Goal: Information Seeking & Learning: Check status

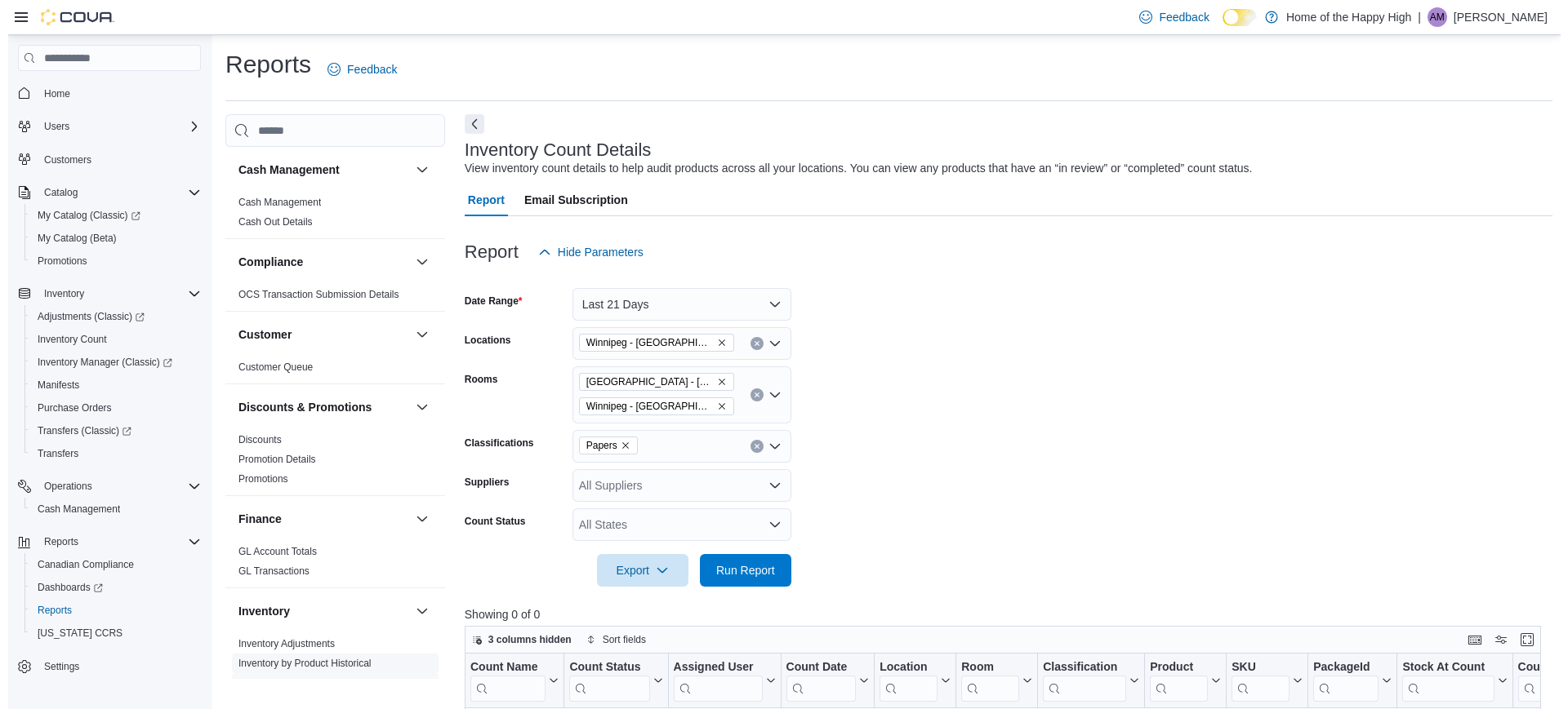
scroll to position [204, 0]
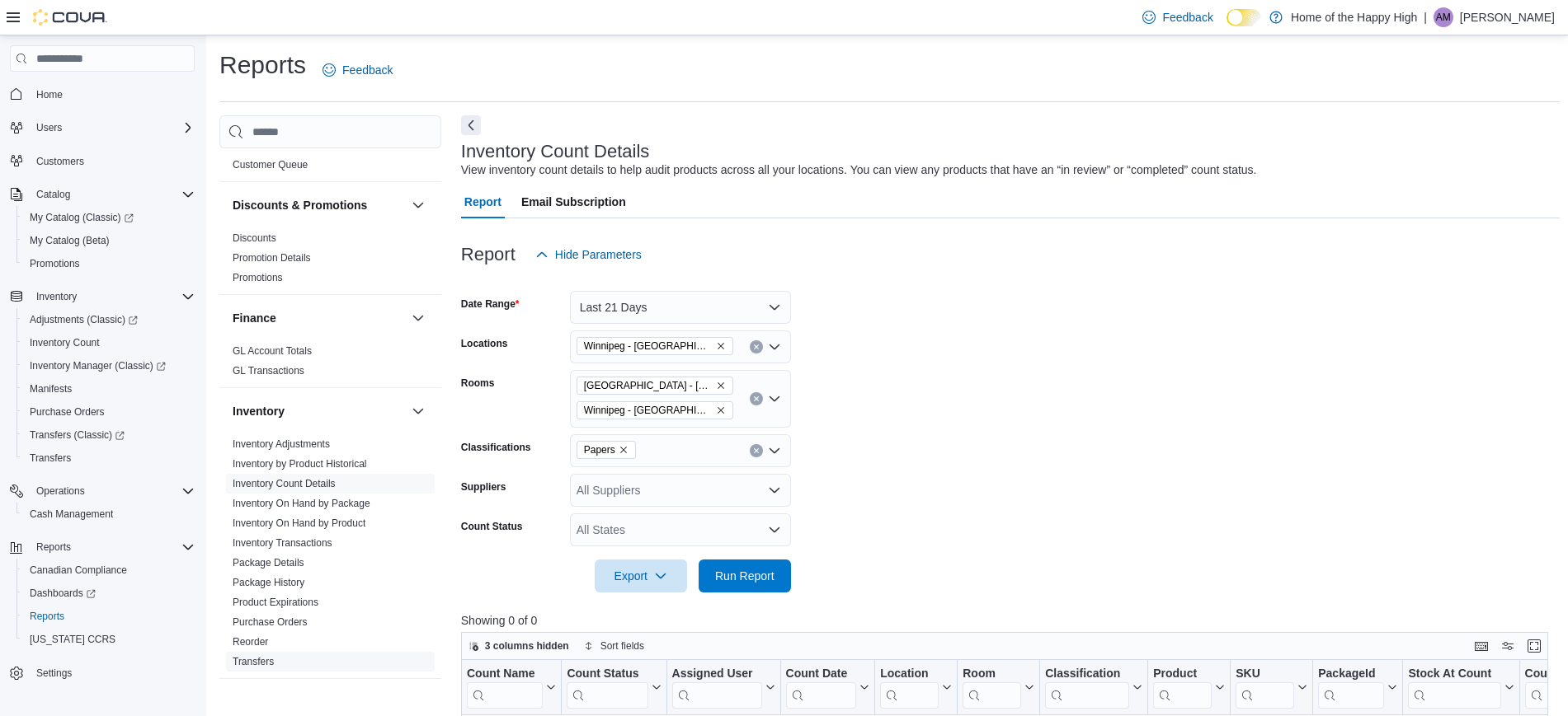
click at [255, 661] on link "Transfers" at bounding box center [252, 662] width 41 height 11
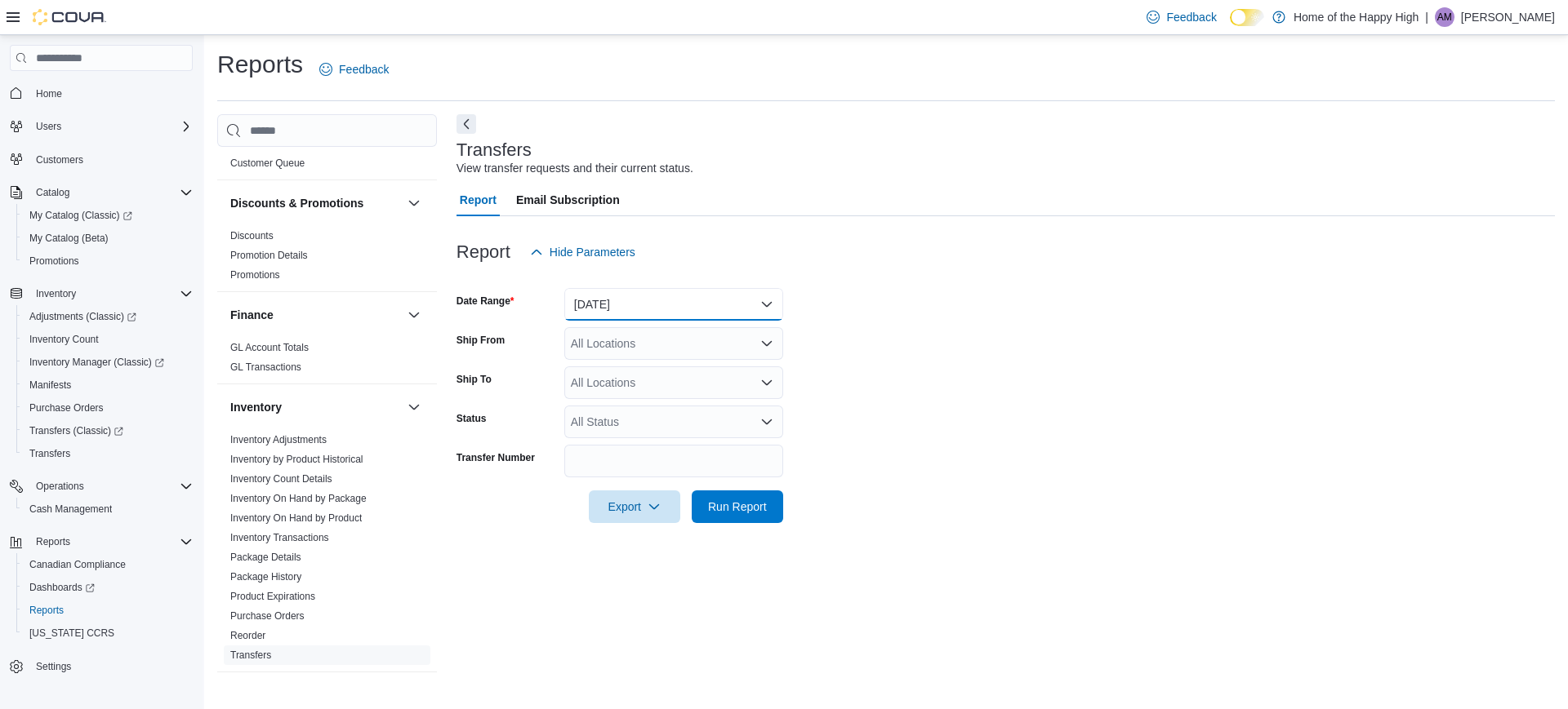
click at [709, 301] on button "[DATE]" at bounding box center [674, 305] width 219 height 33
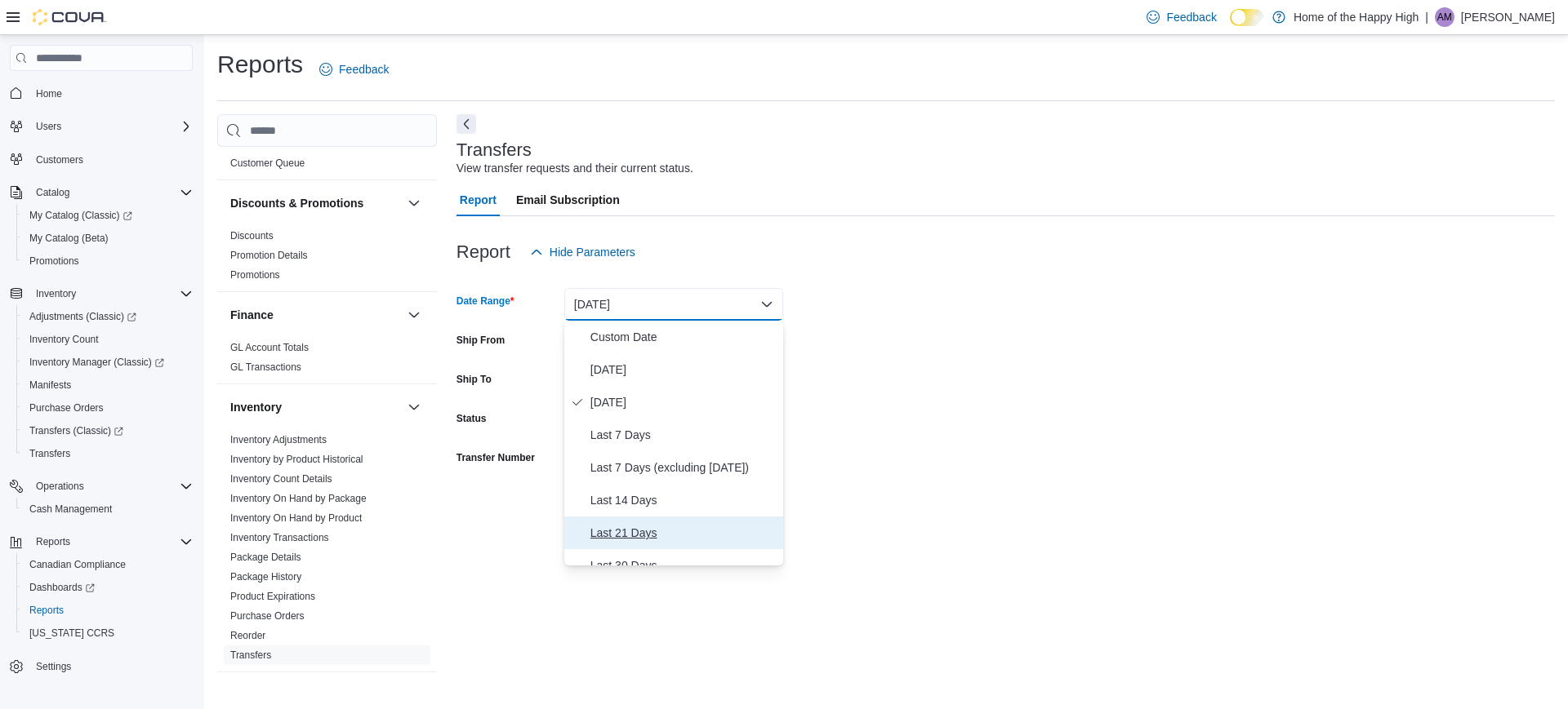
click at [622, 533] on span "Last 21 Days" at bounding box center [683, 533] width 186 height 20
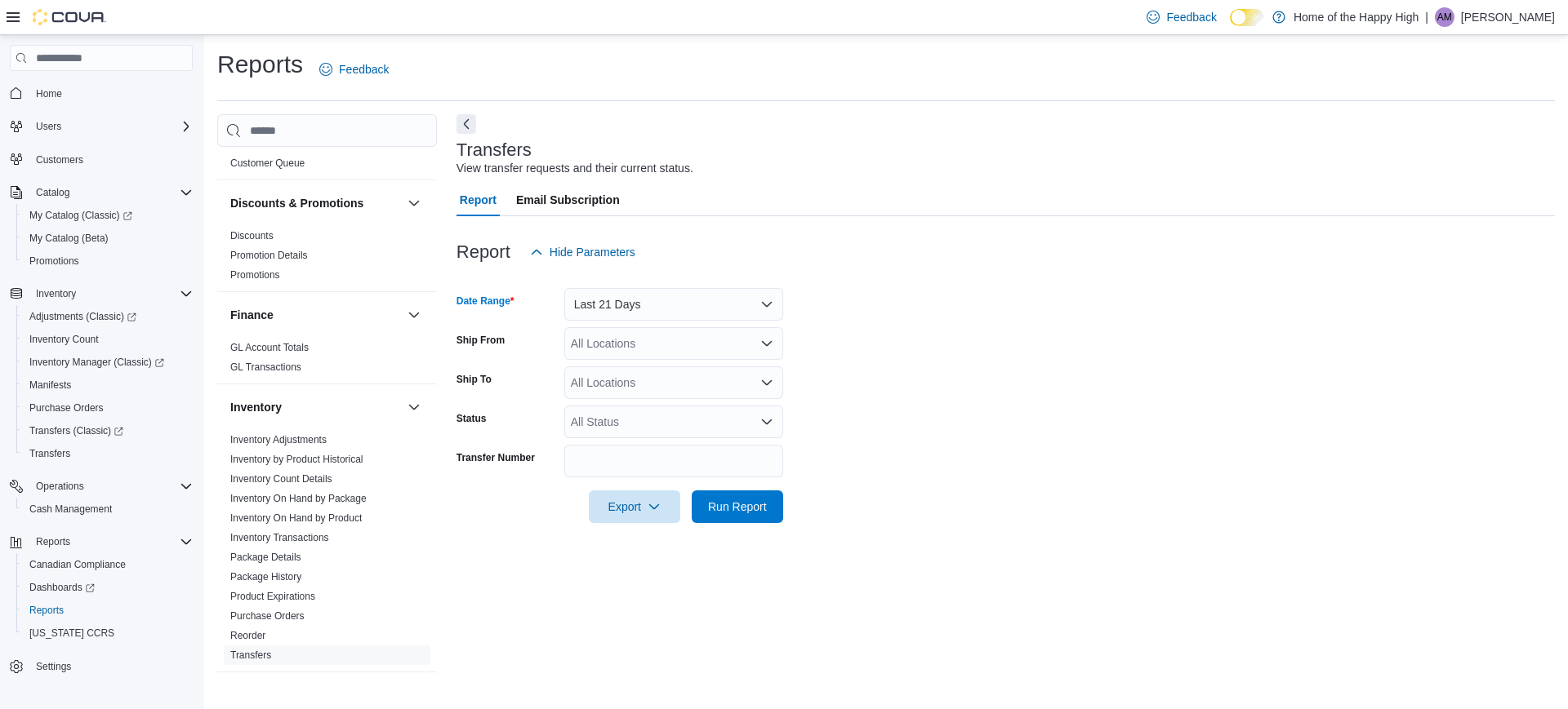
click at [677, 343] on div "All Locations" at bounding box center [674, 343] width 219 height 33
type input "******"
click at [692, 363] on span "Winnipeg - Pembina Hwy - The Joint" at bounding box center [717, 371] width 186 height 16
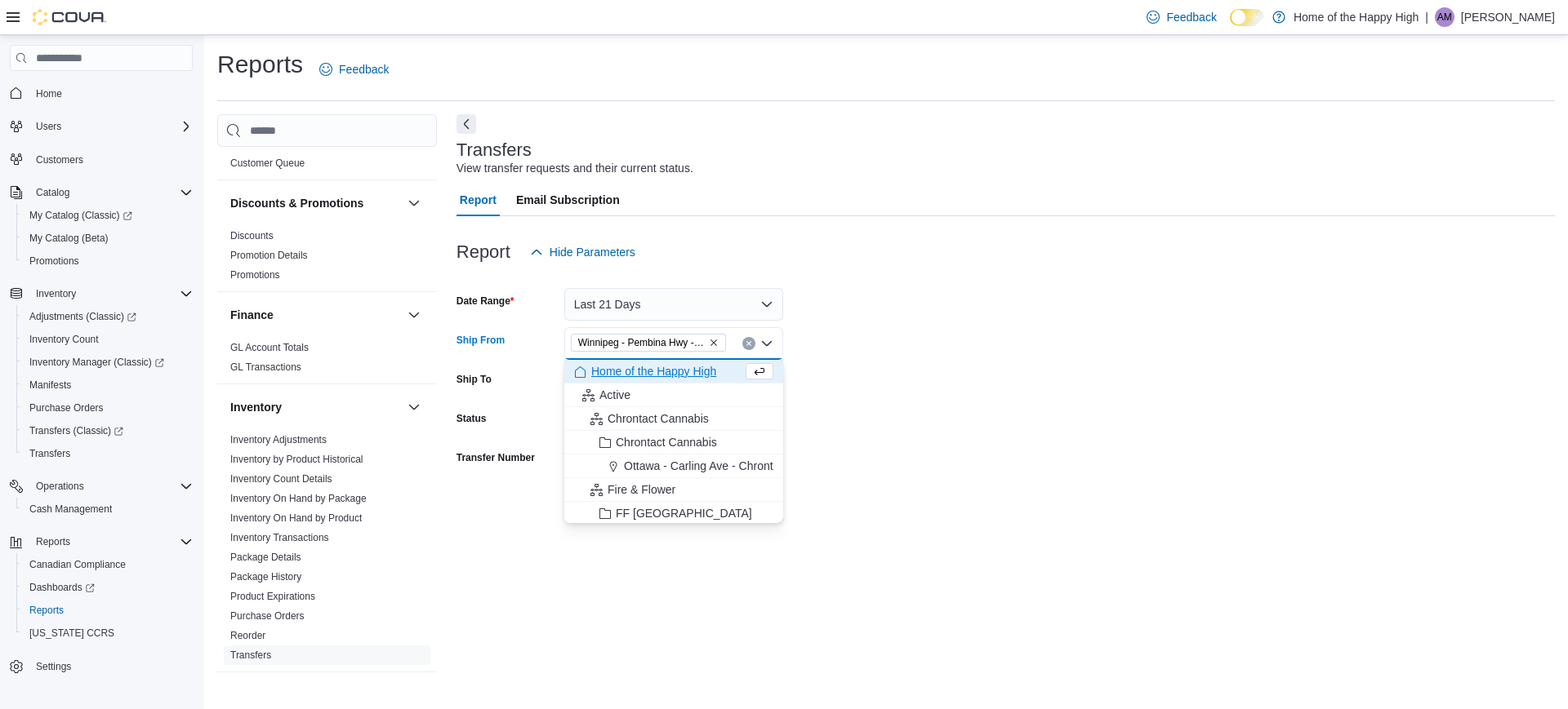
click at [1087, 417] on form "Date Range Last 21 Days Ship From [GEOGRAPHIC_DATA] - [GEOGRAPHIC_DATA] Hwy - T…" at bounding box center [1006, 396] width 1099 height 255
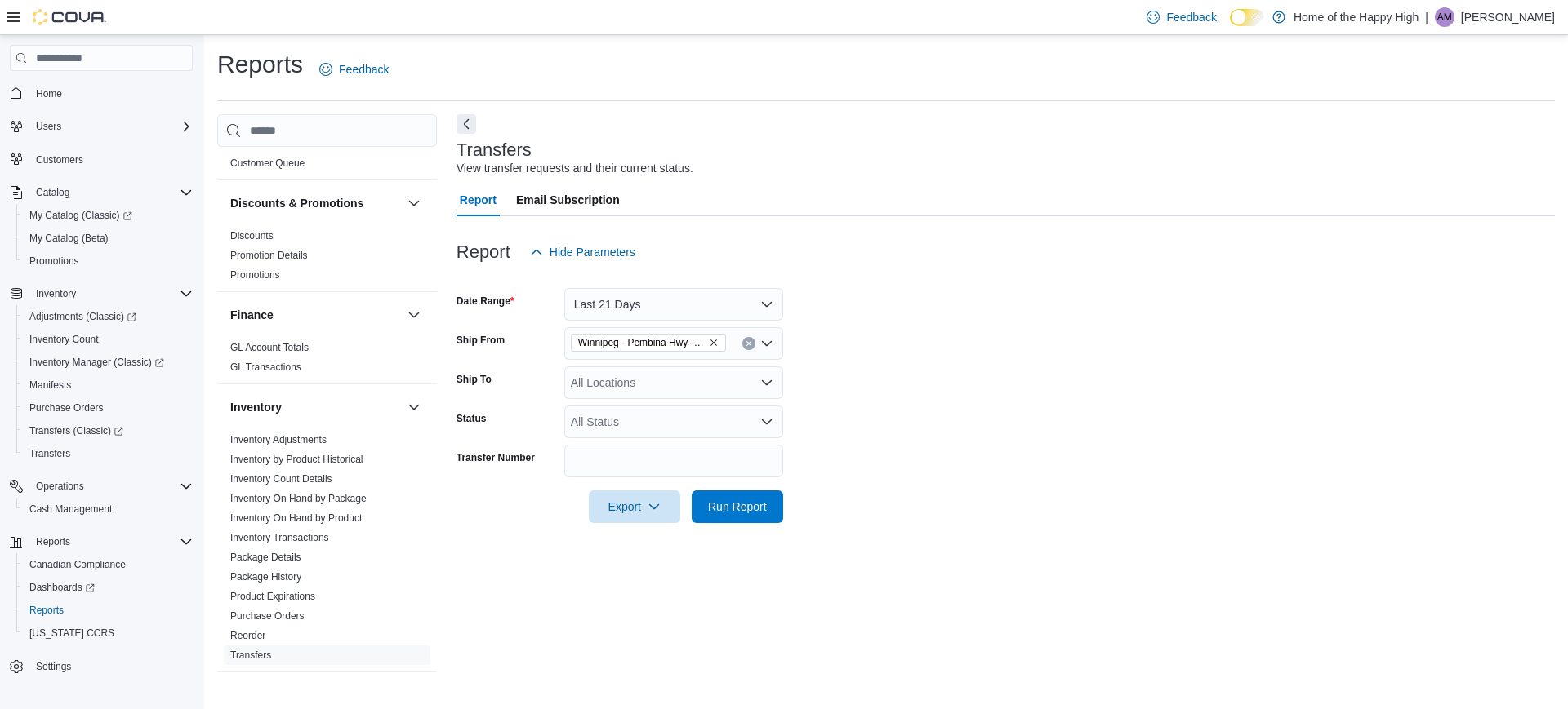
click at [709, 372] on div "All Locations" at bounding box center [674, 383] width 219 height 33
type input "*******"
click at [716, 411] on span "Winnipeg - Pembina Hwy - The Joint" at bounding box center [717, 410] width 186 height 16
drag, startPoint x: 1003, startPoint y: 439, endPoint x: 806, endPoint y: 439, distance: 197.0
click at [1002, 439] on form "Date Range Last 21 Days Ship From [GEOGRAPHIC_DATA] - [GEOGRAPHIC_DATA] Hwy - T…" at bounding box center [1006, 396] width 1099 height 255
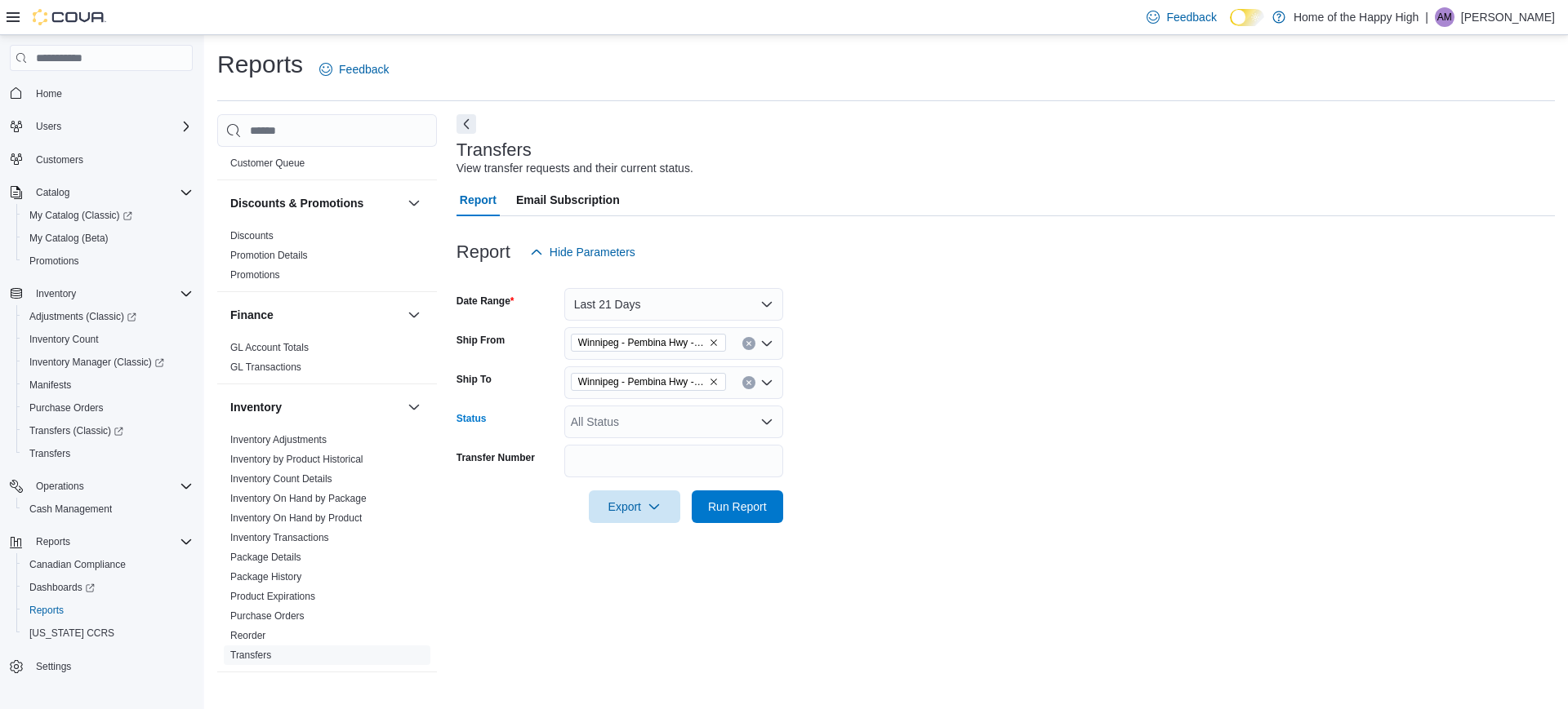
click at [697, 409] on div "All Status" at bounding box center [674, 421] width 219 height 33
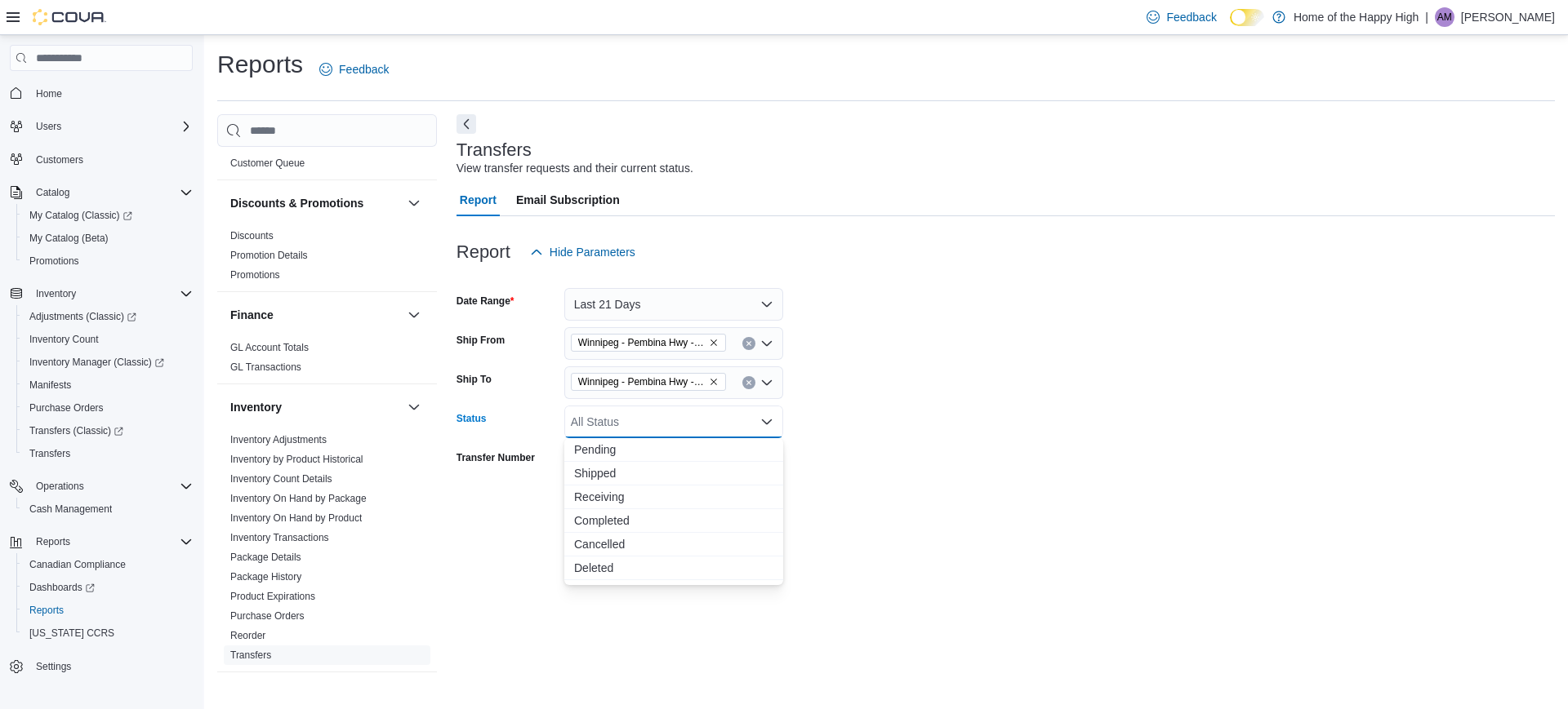
click at [1232, 476] on form "Date Range Last 21 Days Ship From [GEOGRAPHIC_DATA] - [GEOGRAPHIC_DATA] Hwy - T…" at bounding box center [1006, 396] width 1099 height 255
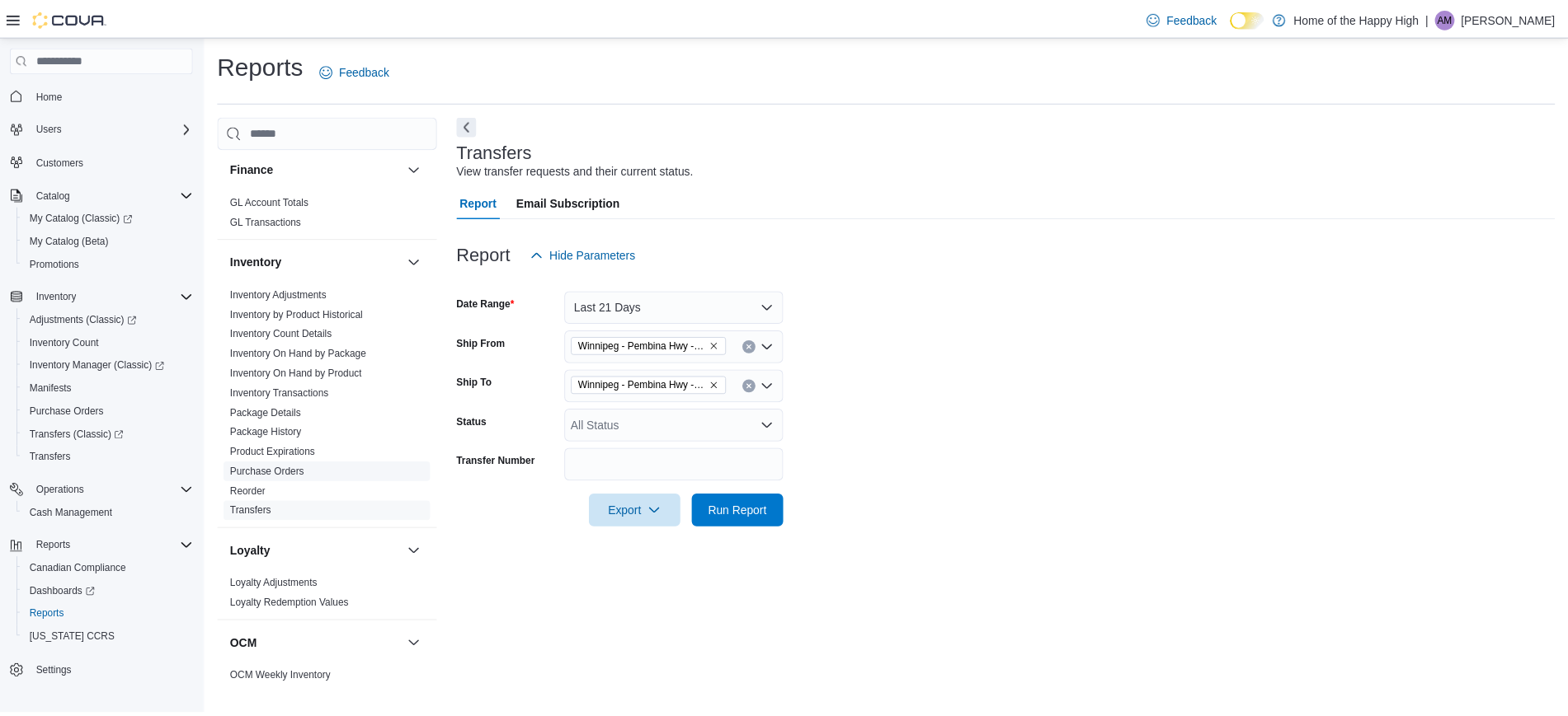
scroll to position [354, 0]
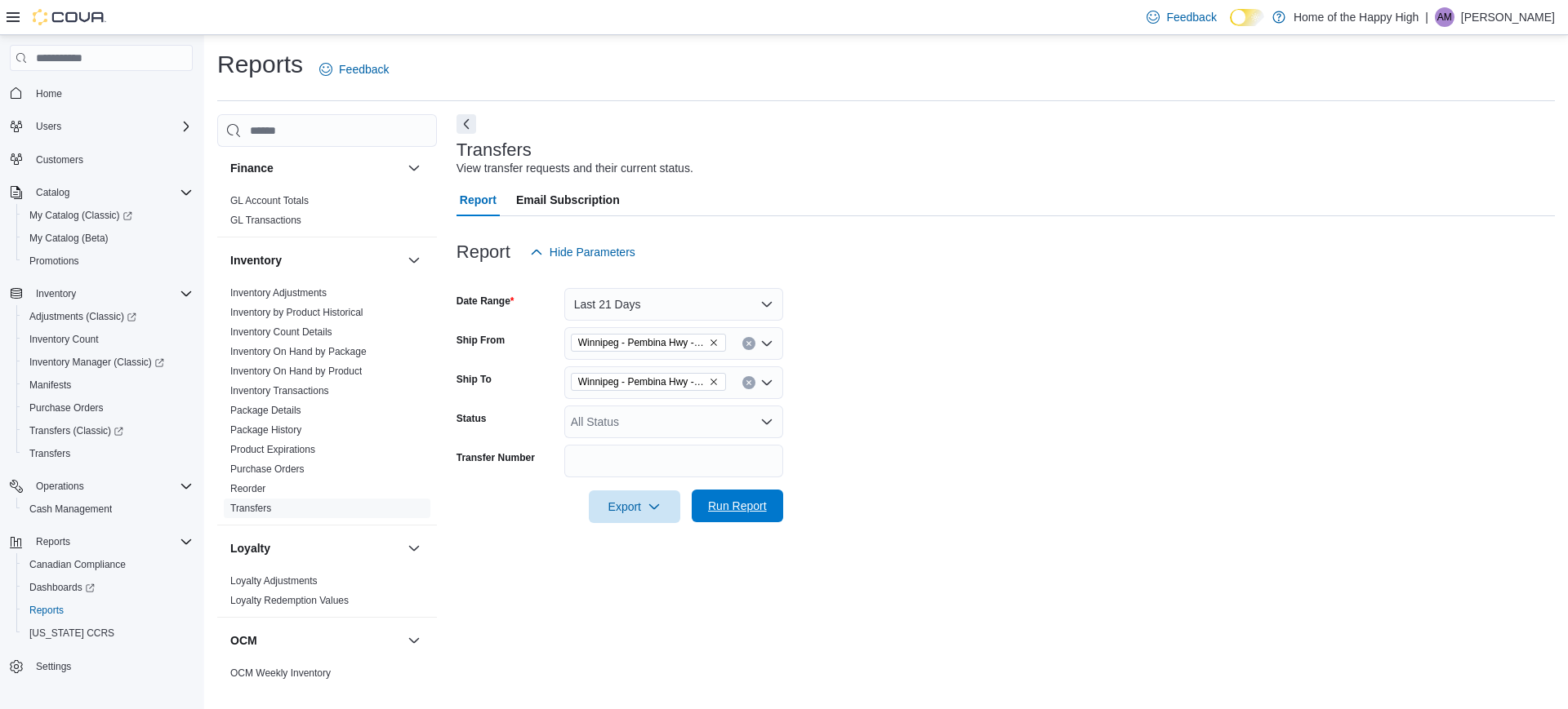
click at [759, 509] on span "Run Report" at bounding box center [738, 505] width 58 height 16
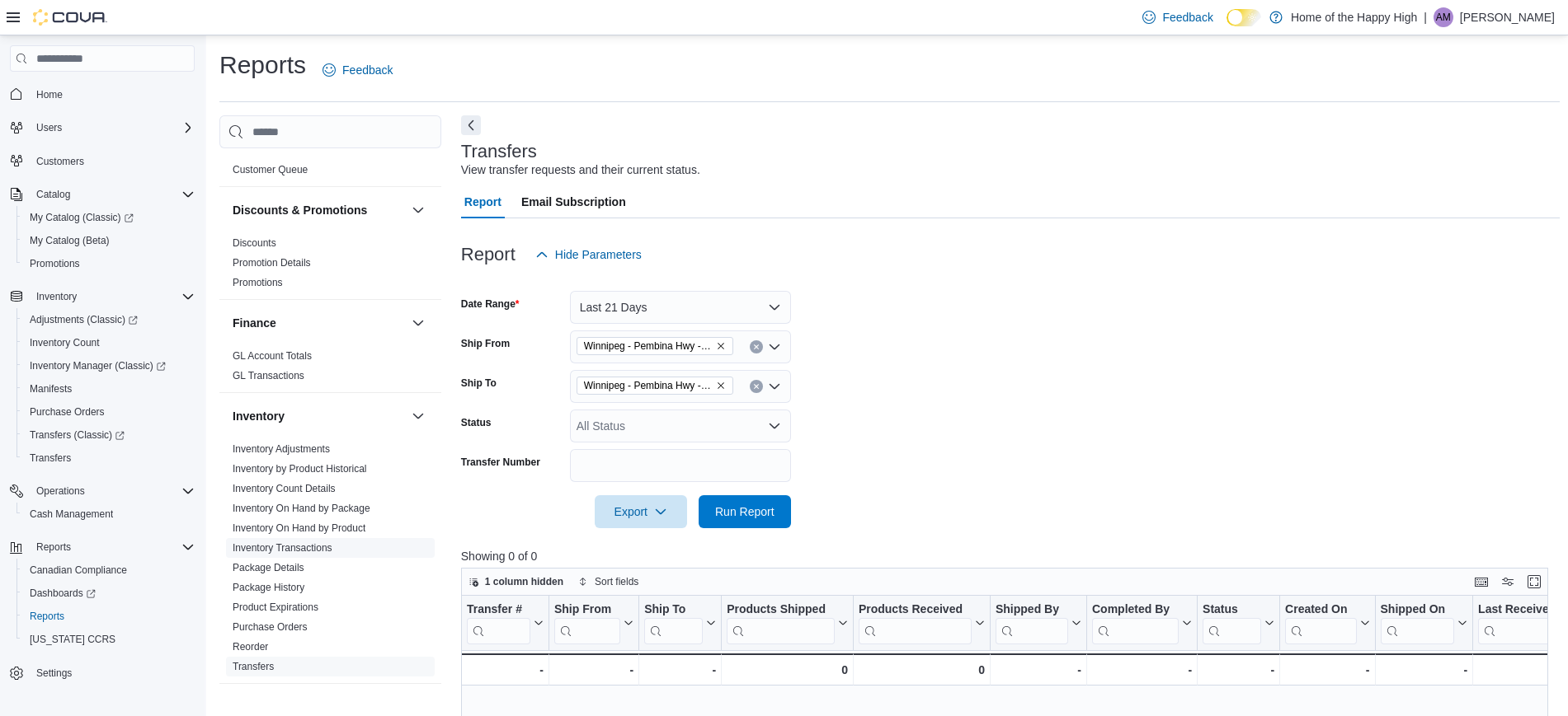
scroll to position [206, 0]
click at [311, 439] on link "Inventory Adjustments" at bounding box center [281, 445] width 97 height 11
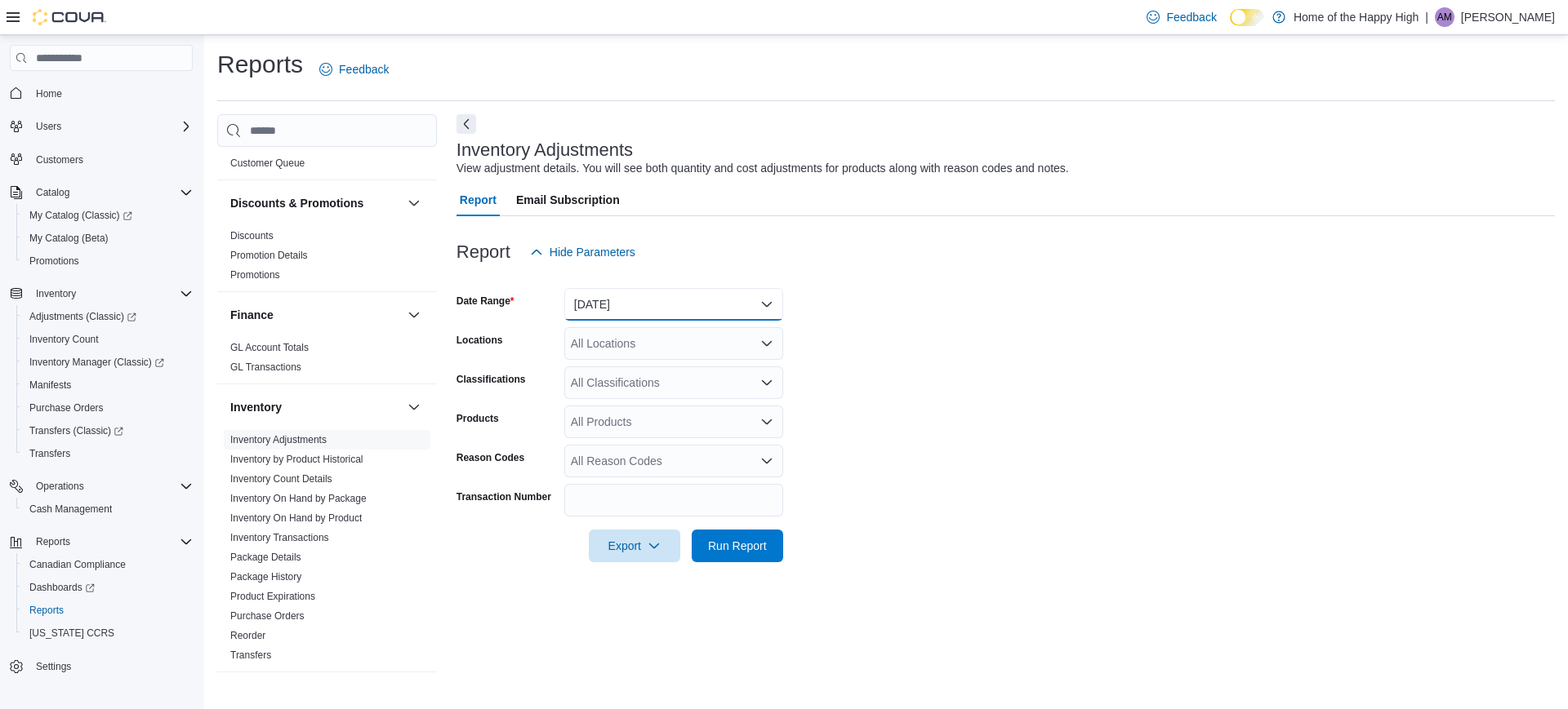
click at [732, 295] on button "[DATE]" at bounding box center [674, 305] width 219 height 33
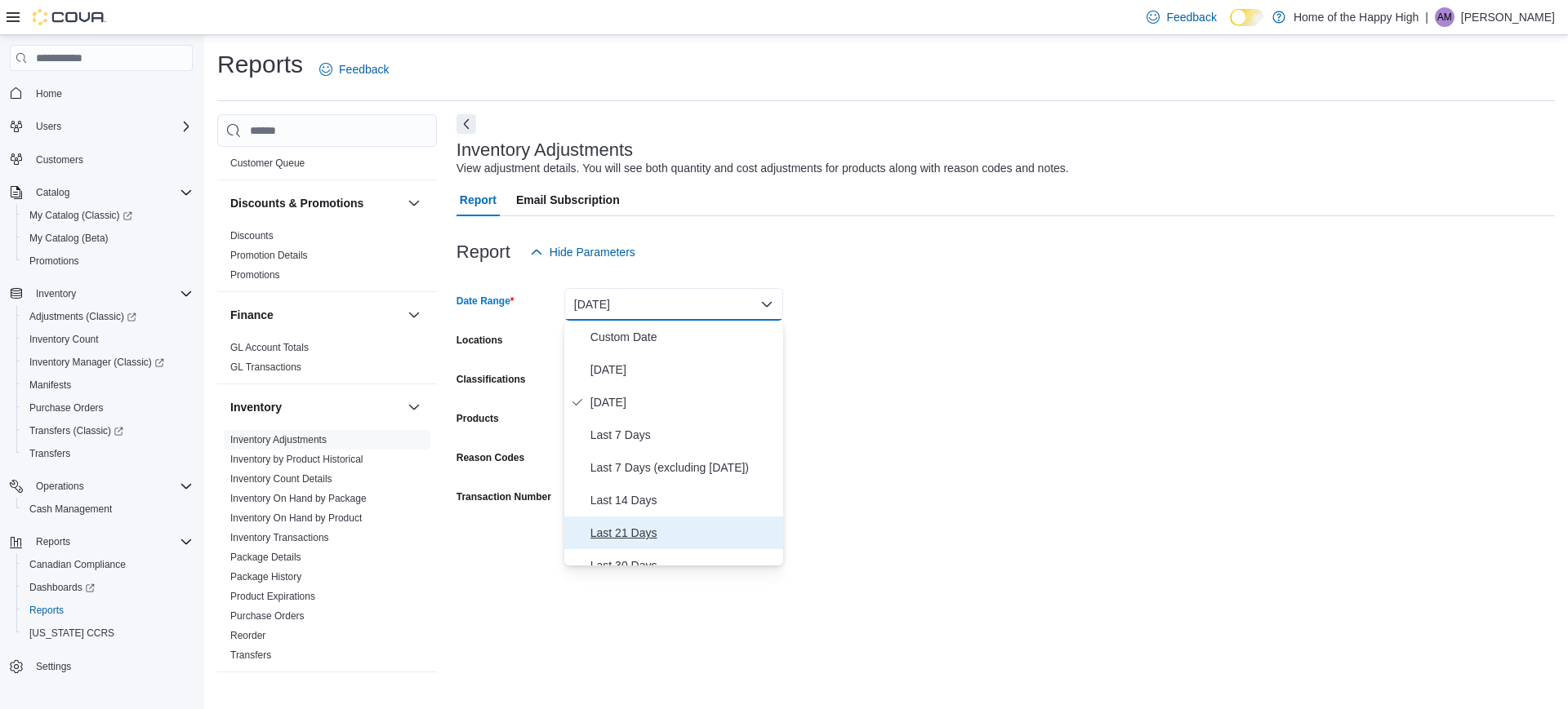
click at [664, 532] on span "Last 21 Days" at bounding box center [683, 533] width 186 height 20
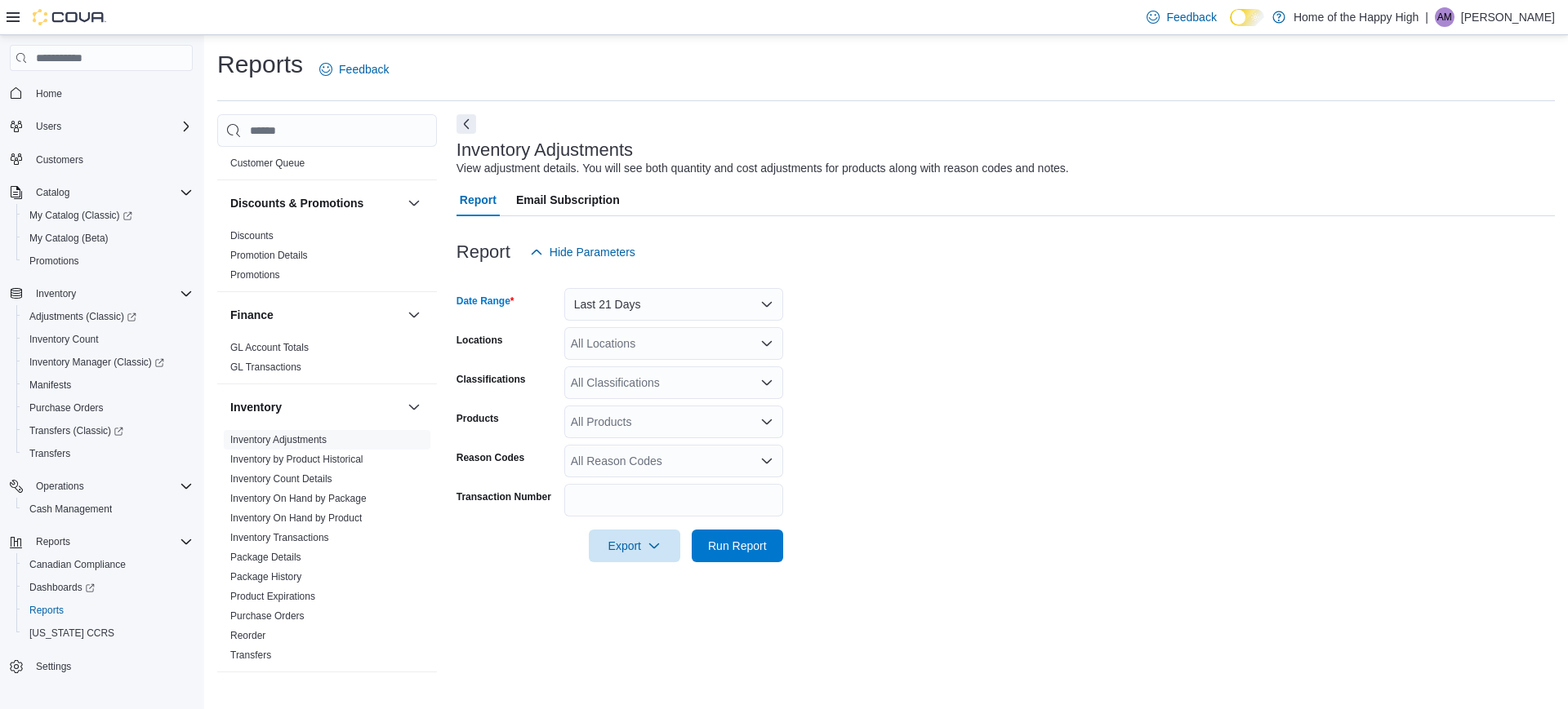
click at [684, 352] on div "All Locations" at bounding box center [674, 343] width 219 height 33
type input "*******"
click at [706, 360] on button "Winnipeg - Pembina Hwy - The Joint" at bounding box center [674, 371] width 219 height 24
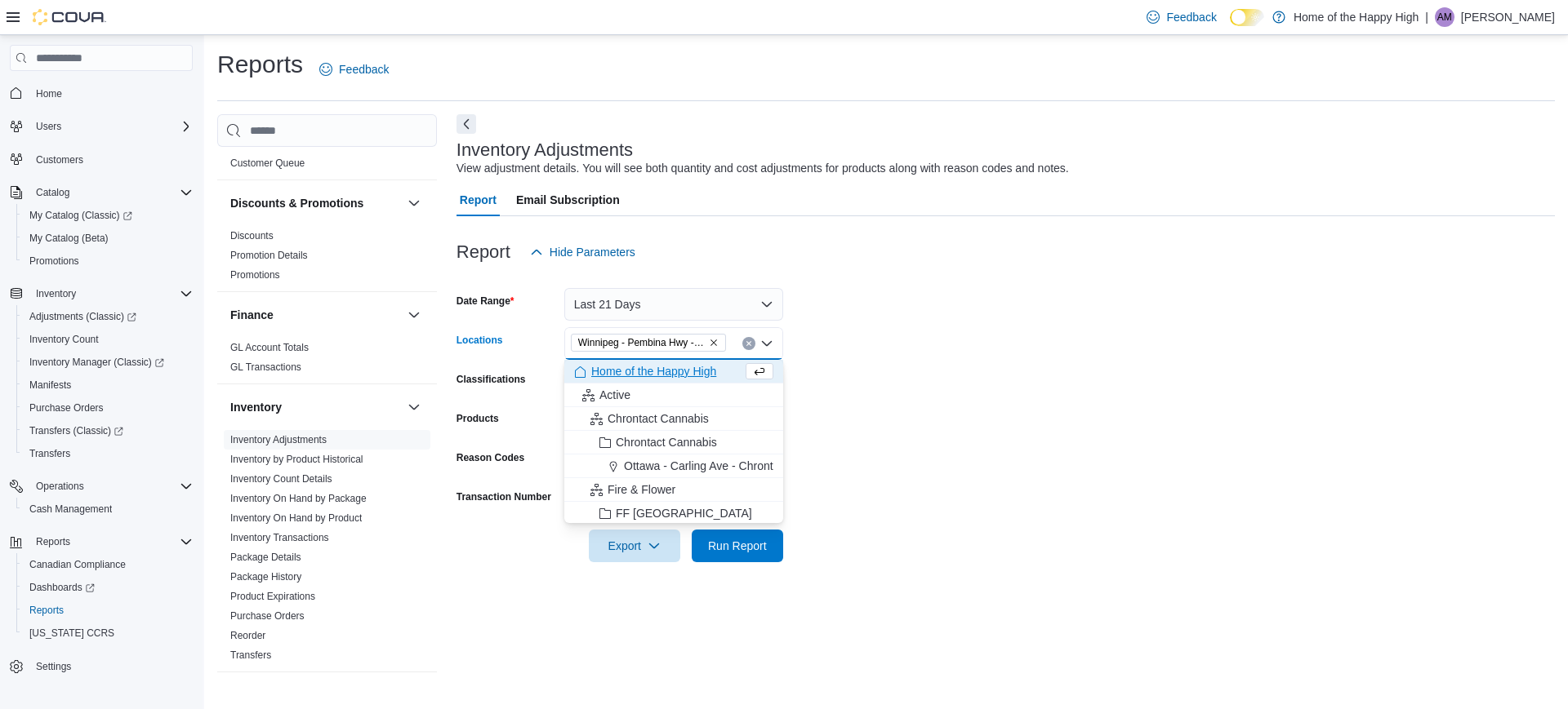
click at [1137, 371] on form "Date Range Last 21 Days Locations [GEOGRAPHIC_DATA] - [GEOGRAPHIC_DATA] - The J…" at bounding box center [1006, 416] width 1099 height 294
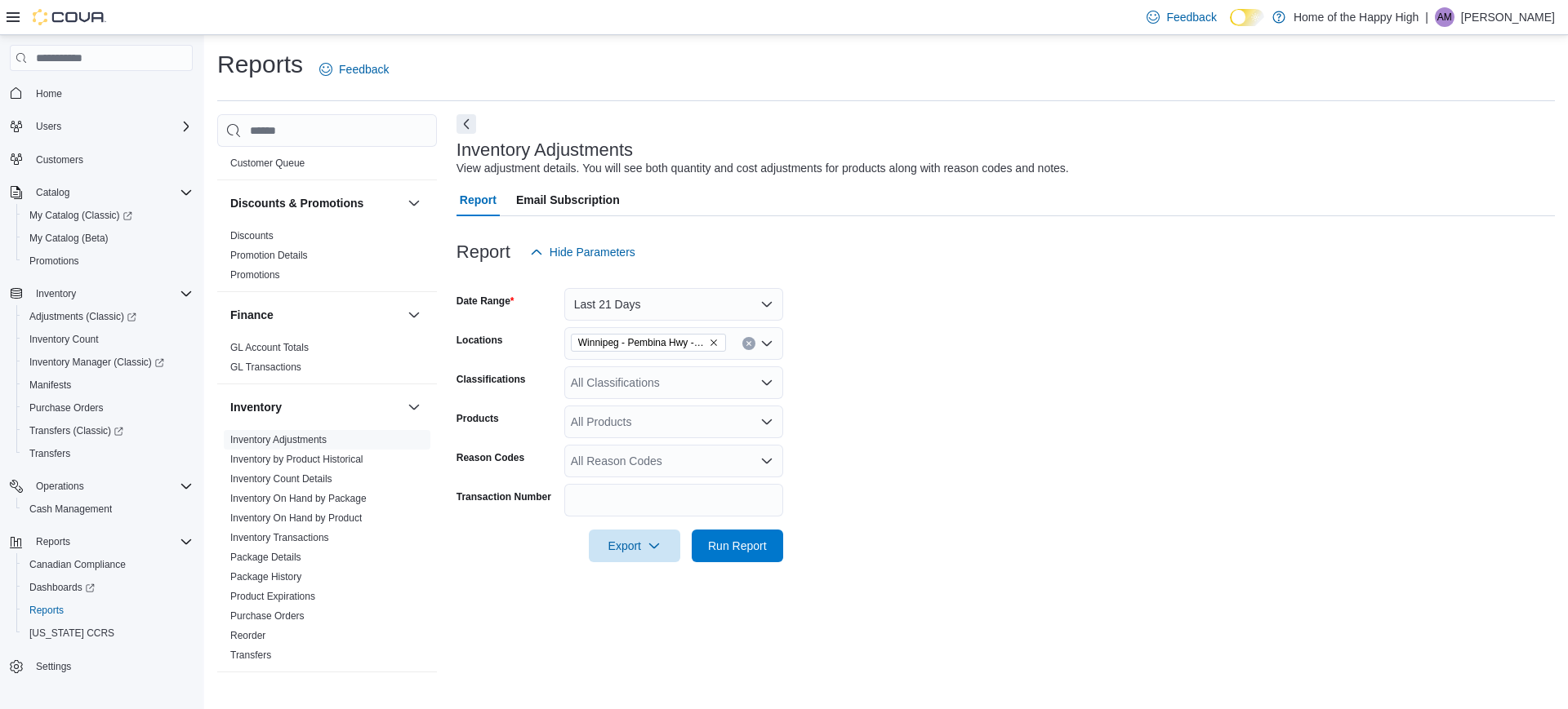
click at [667, 389] on div "All Classifications" at bounding box center [674, 383] width 219 height 33
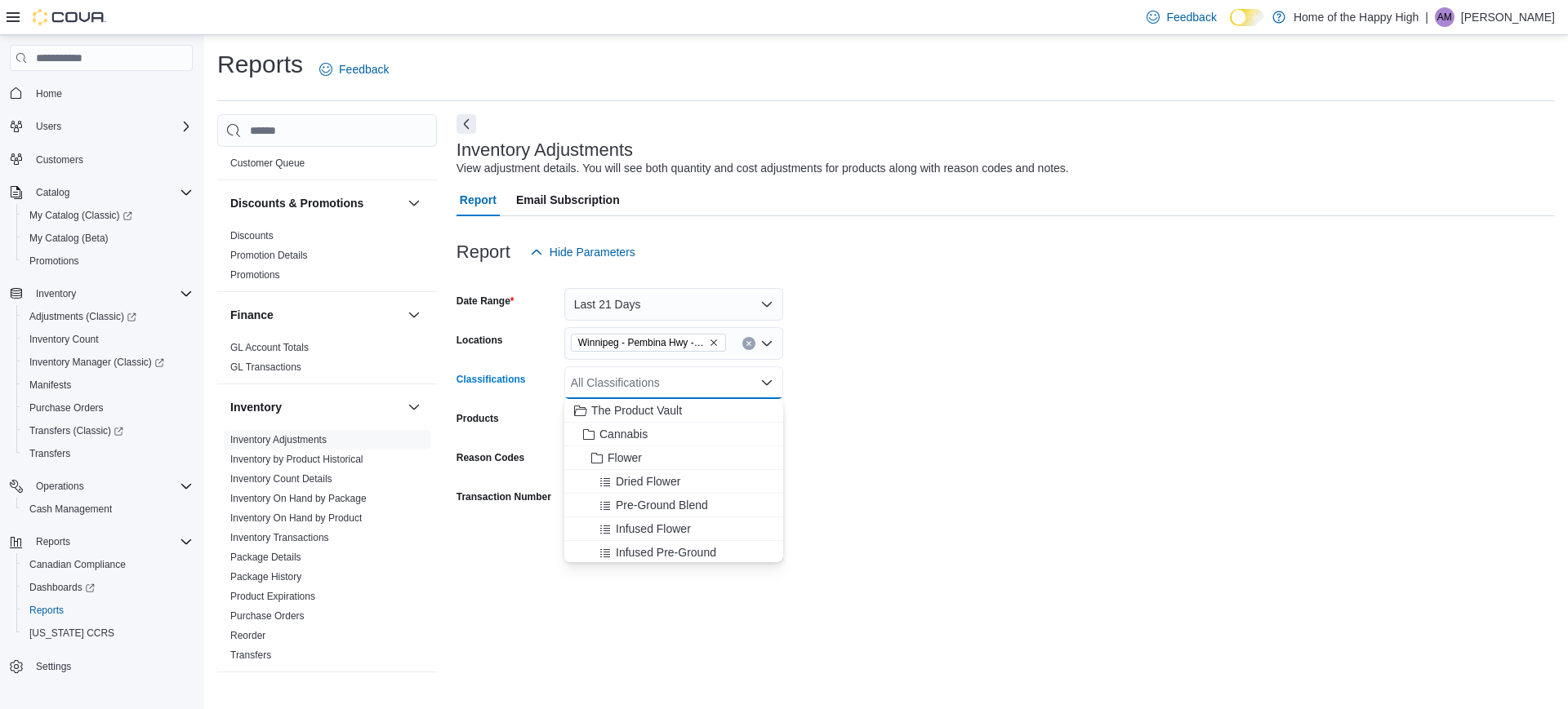
click at [1000, 393] on form "Date Range Last 21 Days Locations [GEOGRAPHIC_DATA] - [GEOGRAPHIC_DATA] Hwy - T…" at bounding box center [1006, 416] width 1099 height 294
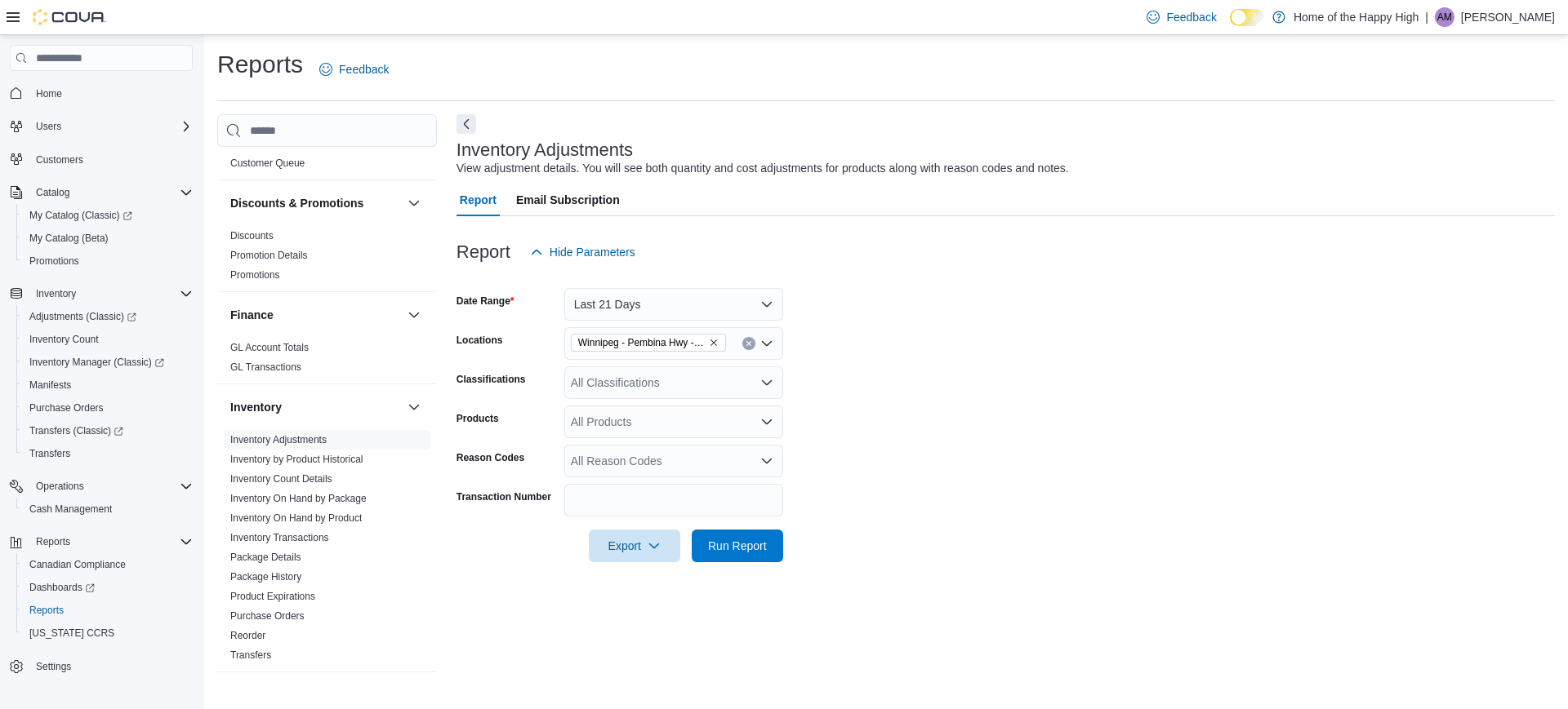
click at [633, 418] on div "All Products" at bounding box center [674, 421] width 219 height 33
type input "********"
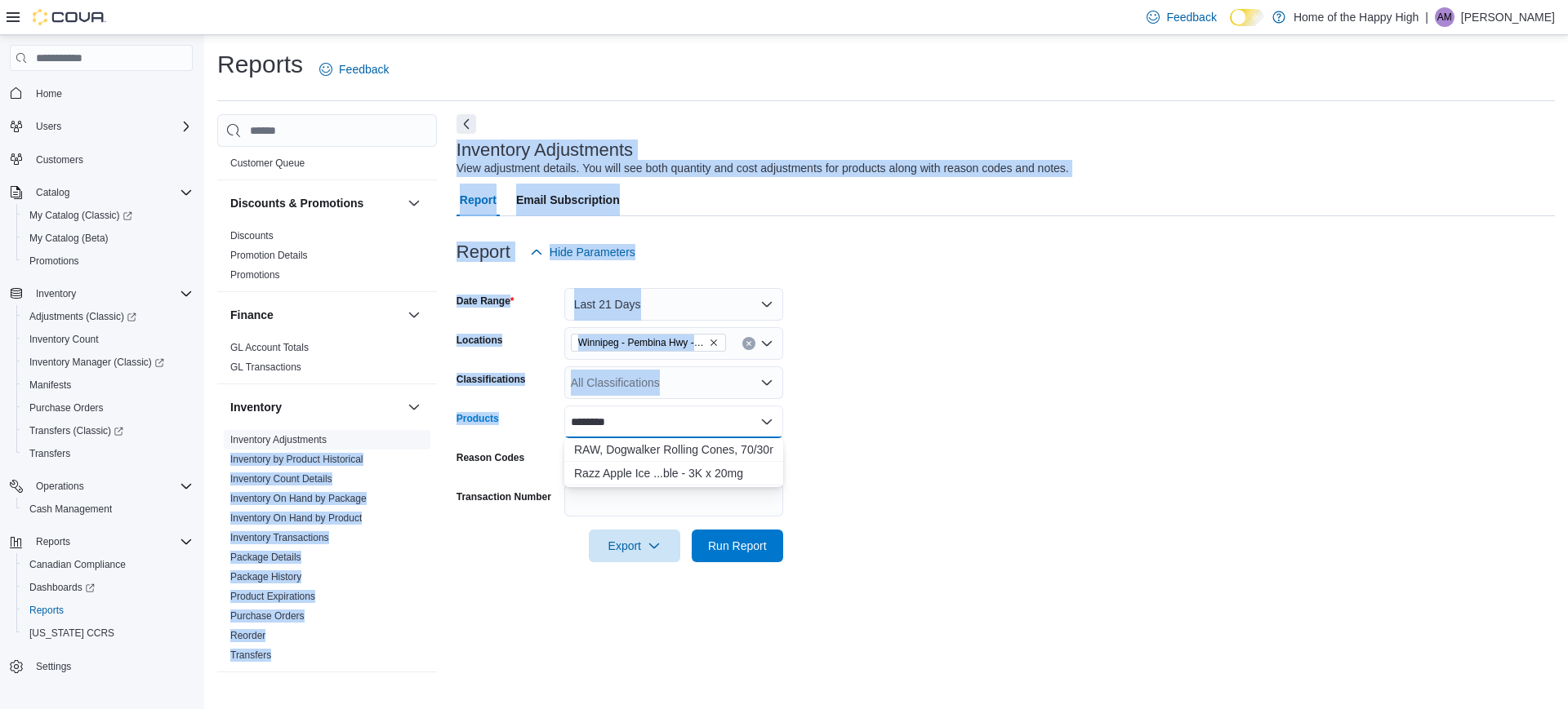
drag, startPoint x: 704, startPoint y: 422, endPoint x: 326, endPoint y: 440, distance: 378.4
click at [304, 436] on div "Cash Management Cash Management Cash Out Details Compliance OCS Transaction Sub…" at bounding box center [886, 396] width 1338 height 565
click at [953, 412] on form "Date Range Last 21 Days Locations [GEOGRAPHIC_DATA] - [GEOGRAPHIC_DATA] Hwy - T…" at bounding box center [1006, 416] width 1099 height 294
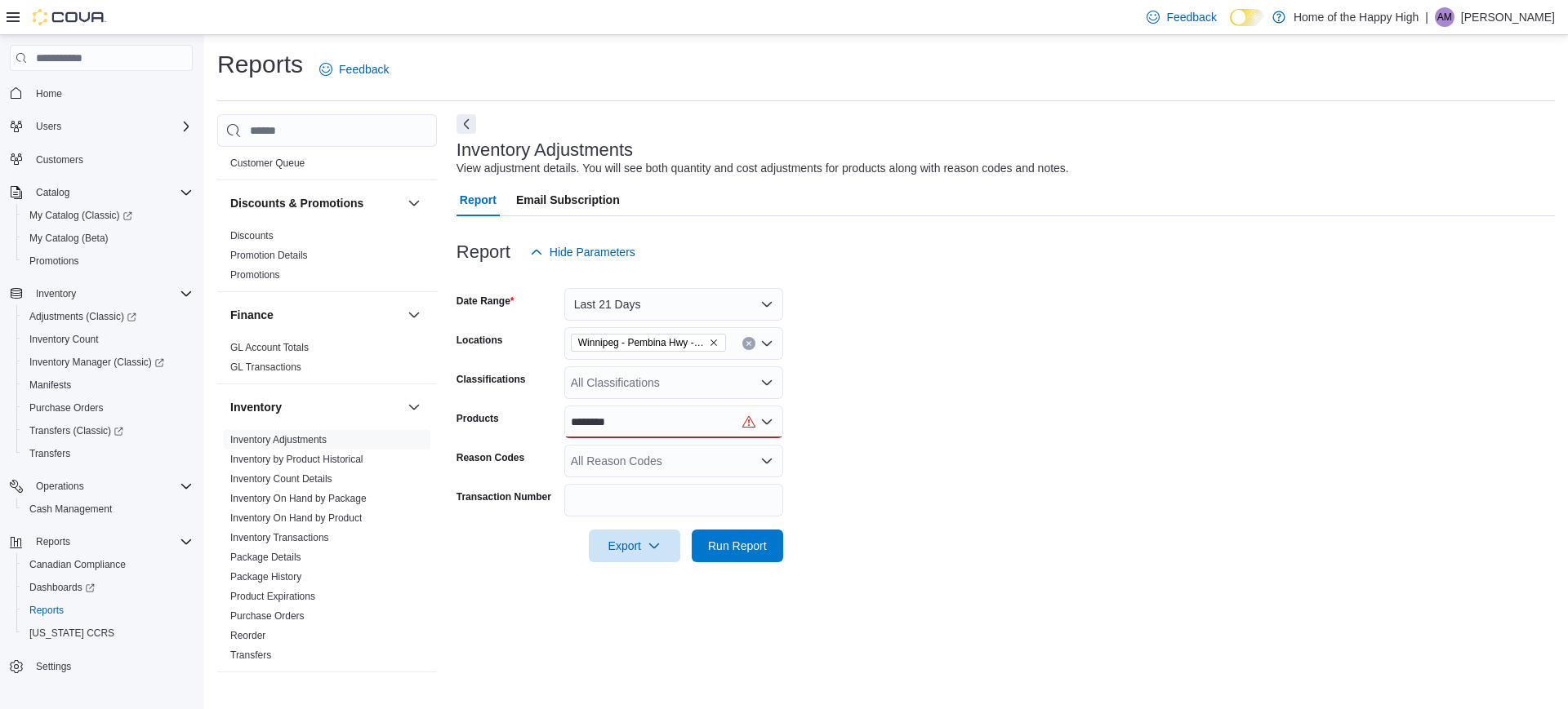
click at [676, 424] on div "********" at bounding box center [674, 421] width 219 height 33
click at [685, 473] on div "Razz Apple Ice ...ble - 3K x 20mg" at bounding box center [674, 473] width 199 height 16
click at [983, 453] on form "Date Range Last 21 Days Locations [GEOGRAPHIC_DATA] - [GEOGRAPHIC_DATA] Hwy - T…" at bounding box center [1006, 416] width 1099 height 294
click at [704, 469] on div "All Reason Codes" at bounding box center [674, 461] width 219 height 33
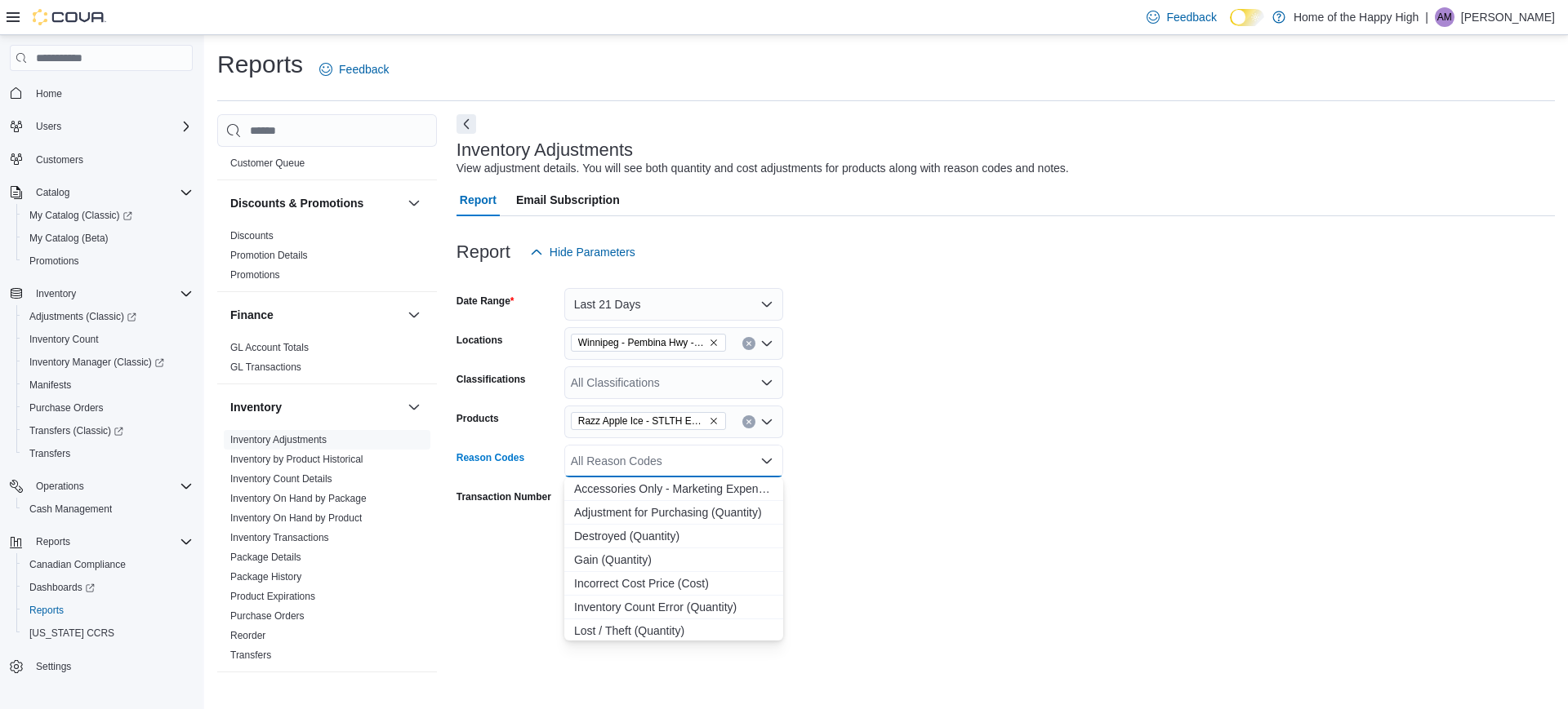
click at [933, 463] on form "Date Range Last 21 Days Locations [GEOGRAPHIC_DATA] - [GEOGRAPHIC_DATA] Hwy - T…" at bounding box center [1006, 416] width 1099 height 294
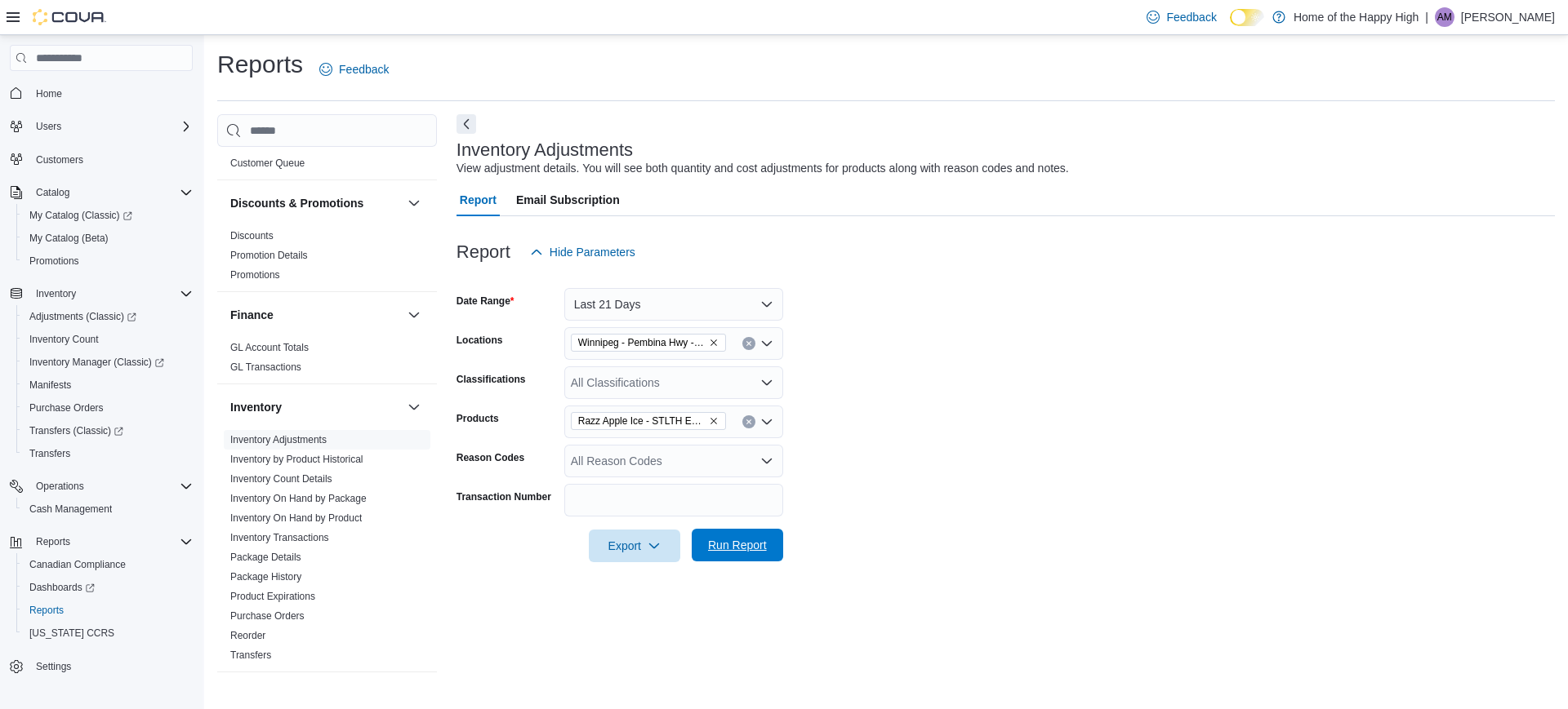
click at [773, 541] on span "Run Report" at bounding box center [738, 545] width 72 height 33
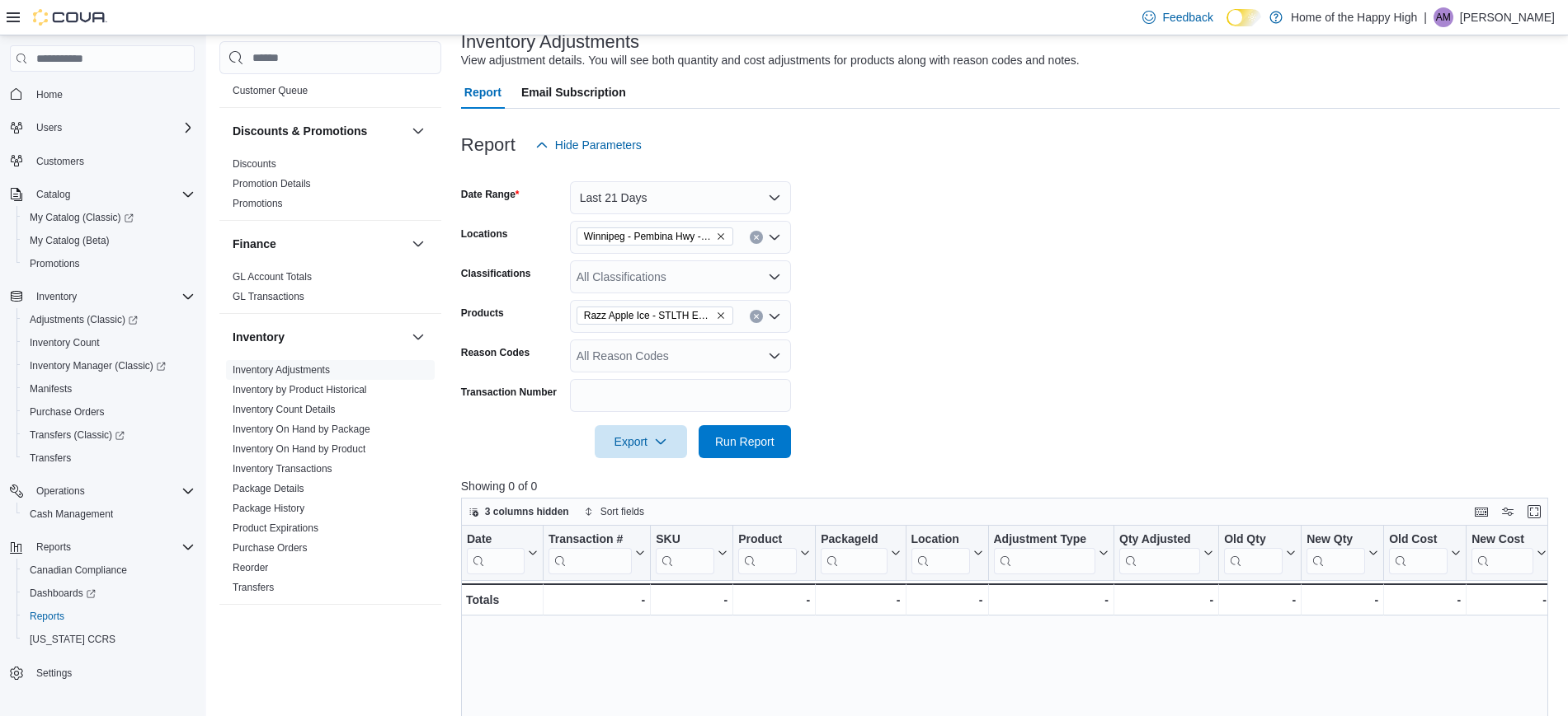
scroll to position [103, 0]
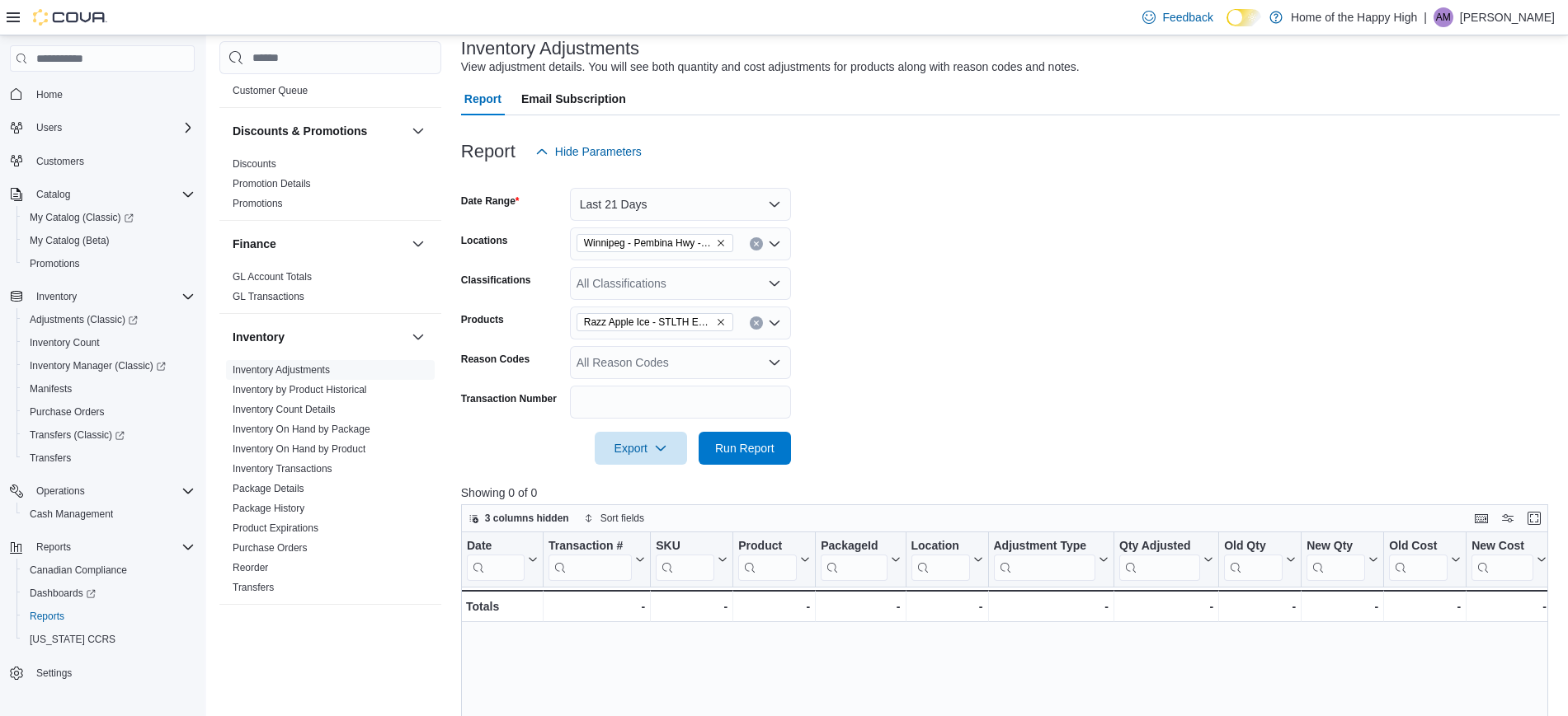
click at [709, 372] on div "All Reason Codes" at bounding box center [680, 363] width 221 height 33
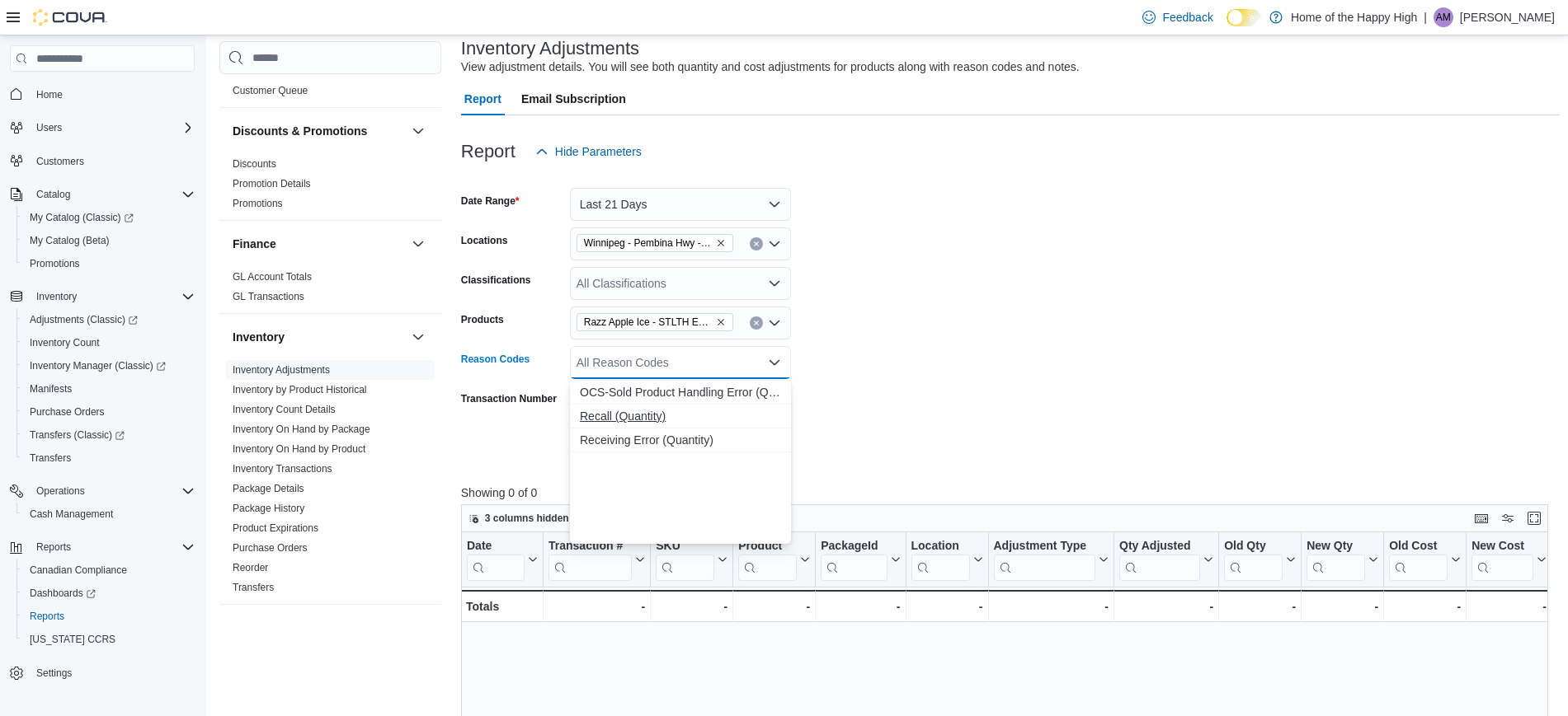
scroll to position [0, 0]
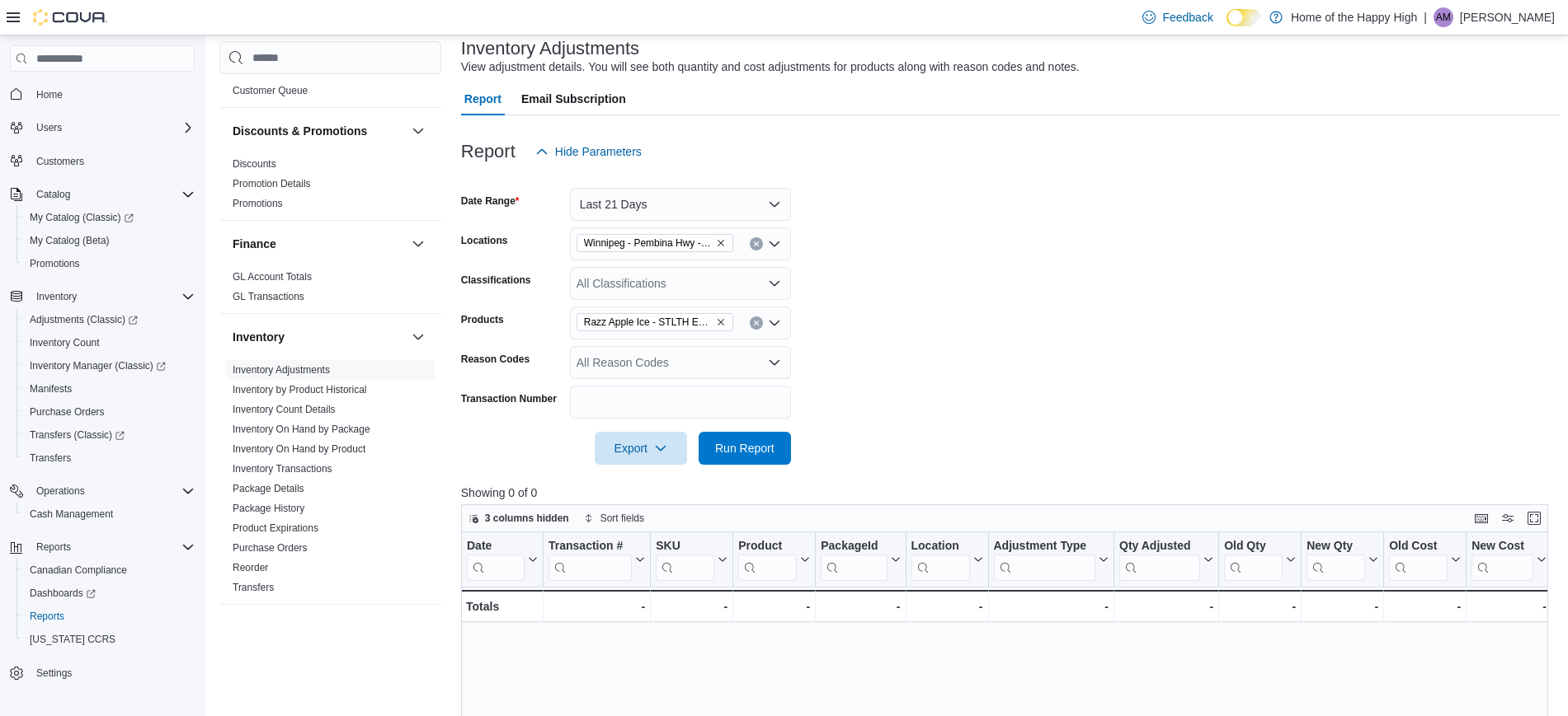
click at [956, 409] on form "Date Range Last 21 Days Locations [GEOGRAPHIC_DATA] - [GEOGRAPHIC_DATA] Hwy - T…" at bounding box center [1010, 317] width 1098 height 297
click at [752, 322] on button "Clear input" at bounding box center [756, 323] width 13 height 13
click at [754, 245] on icon "Clear input" at bounding box center [756, 244] width 7 height 7
click at [942, 291] on form "Date Range Last 21 Days Locations All Locations Classifications All Classificat…" at bounding box center [1010, 317] width 1098 height 297
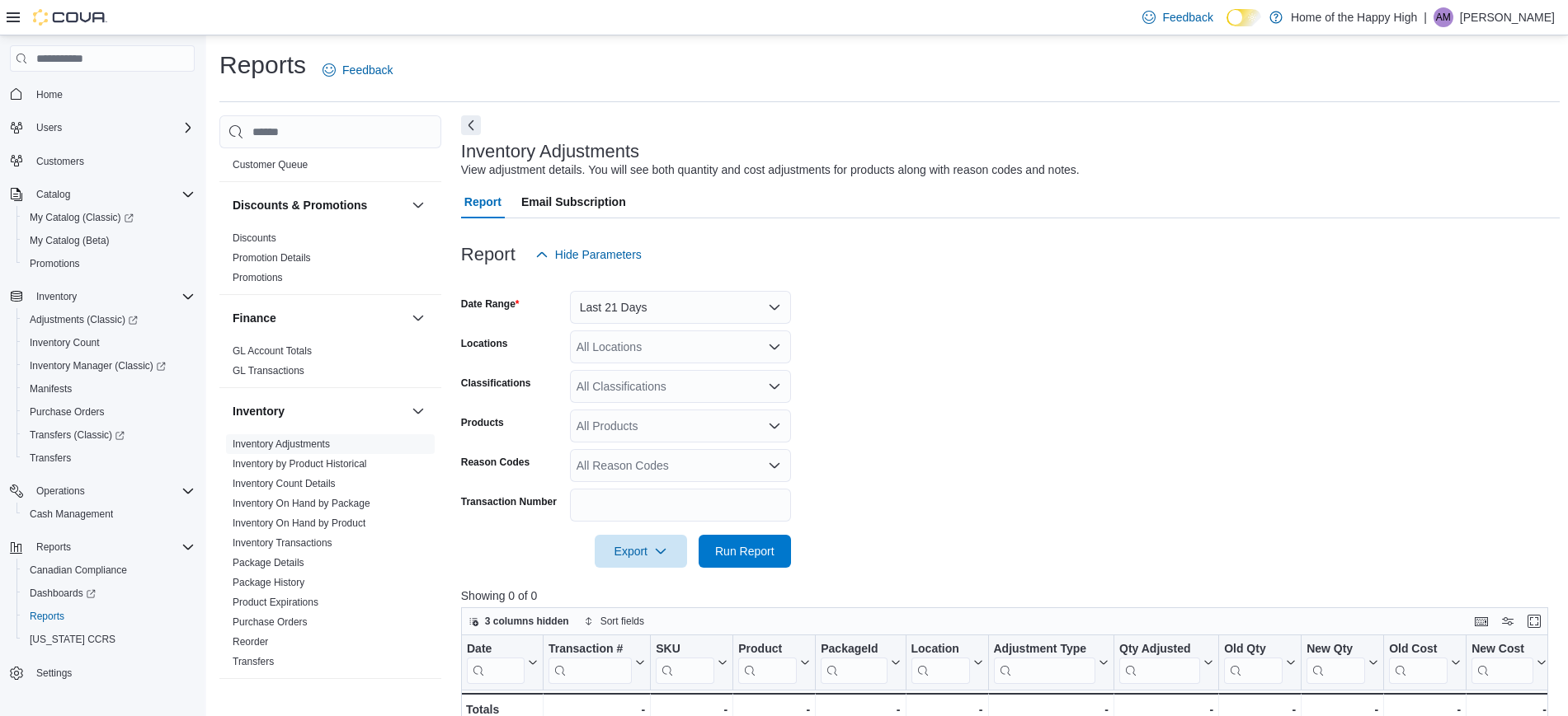
click at [1007, 372] on form "Date Range Last 21 Days Locations All Locations Classifications All Classificat…" at bounding box center [1010, 420] width 1098 height 297
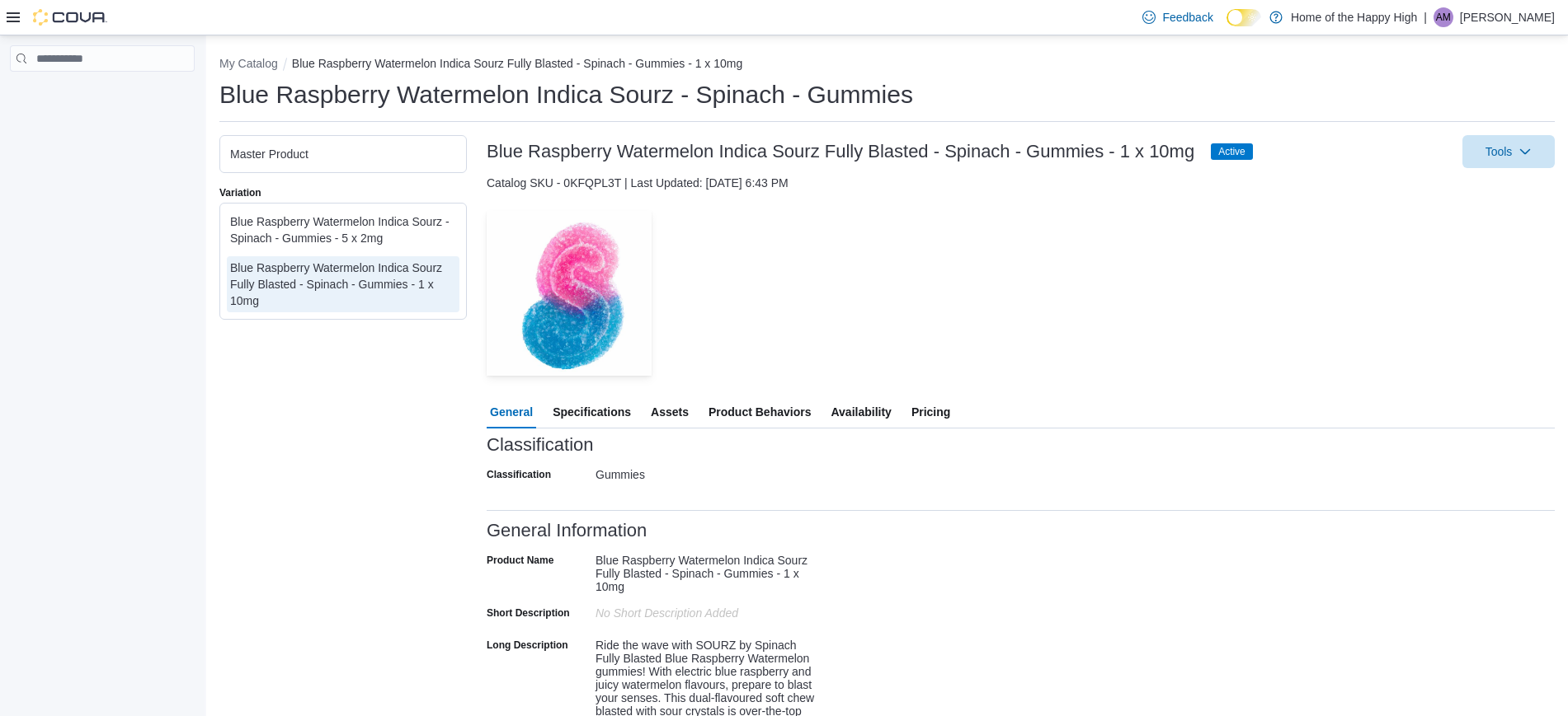
click at [869, 473] on div "Classification Gummies Classification Gummies" at bounding box center [1020, 478] width 1068 height 46
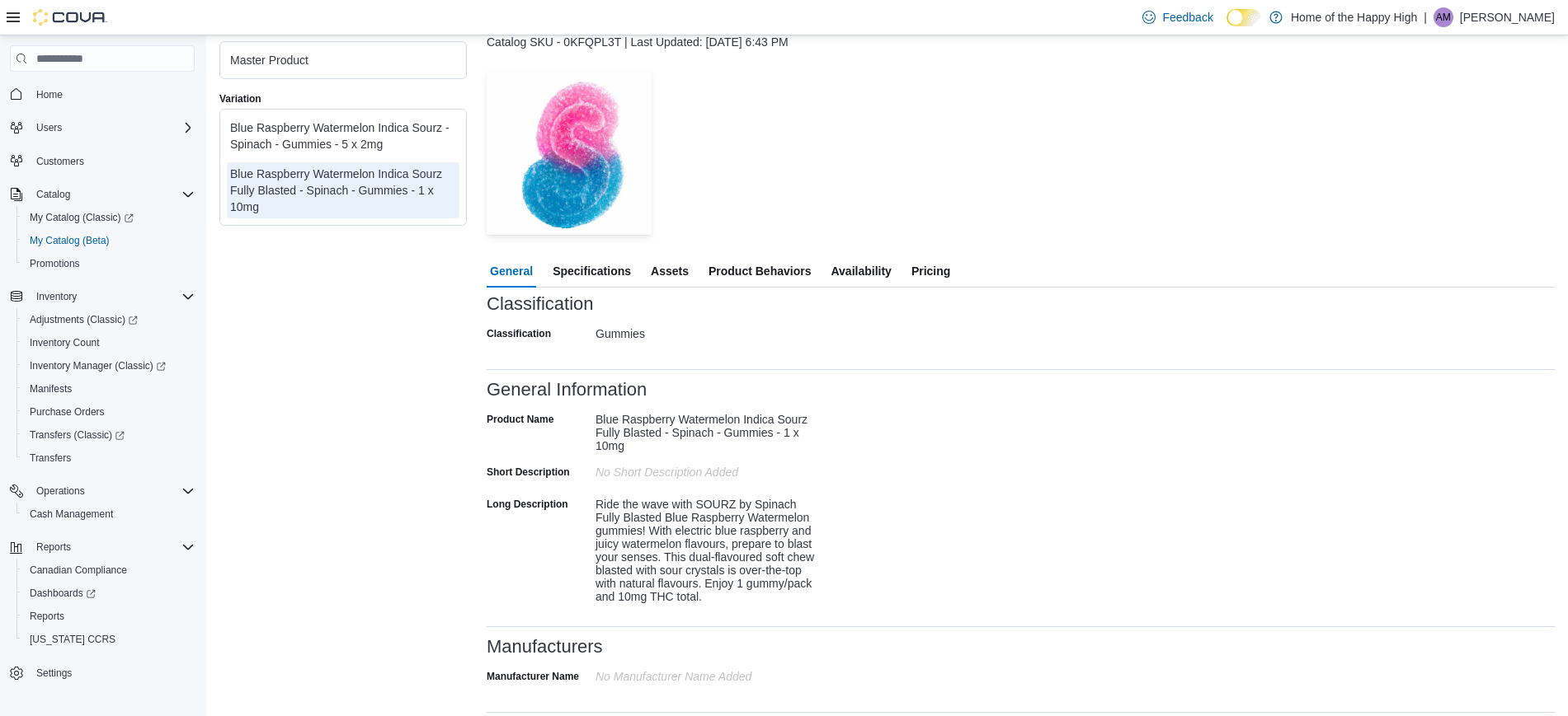
scroll to position [100, 0]
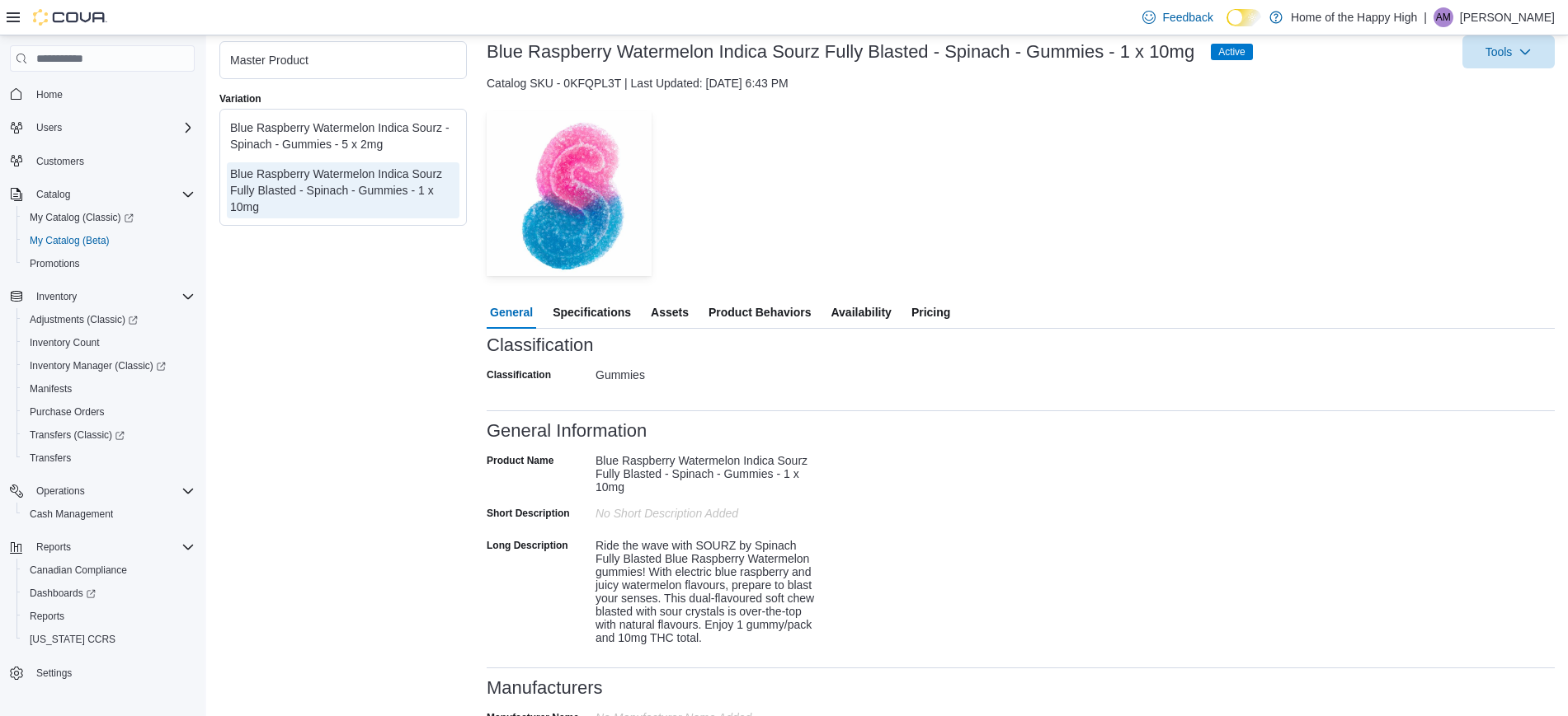
click at [750, 309] on span "Product Behaviors" at bounding box center [759, 312] width 102 height 33
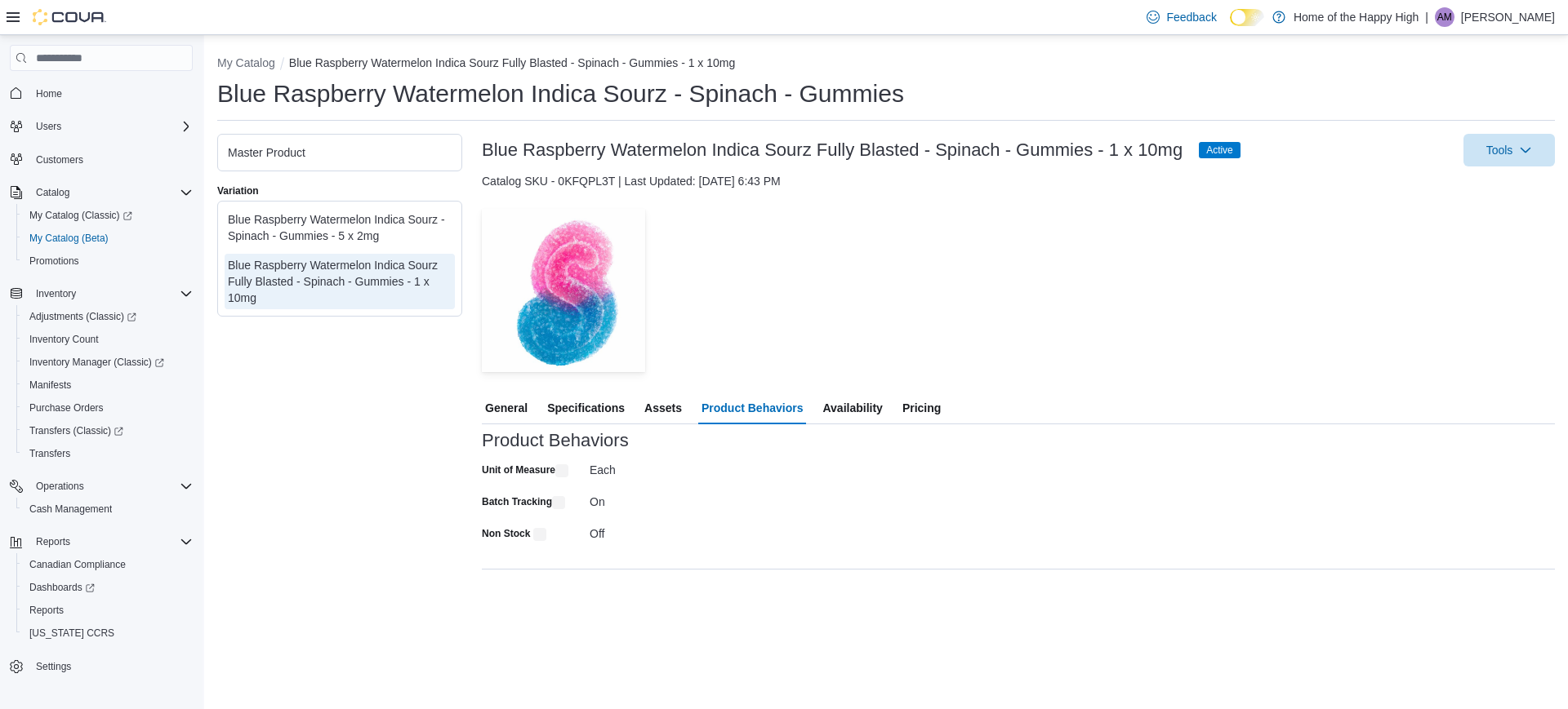
click at [859, 404] on span "Availability" at bounding box center [852, 408] width 59 height 33
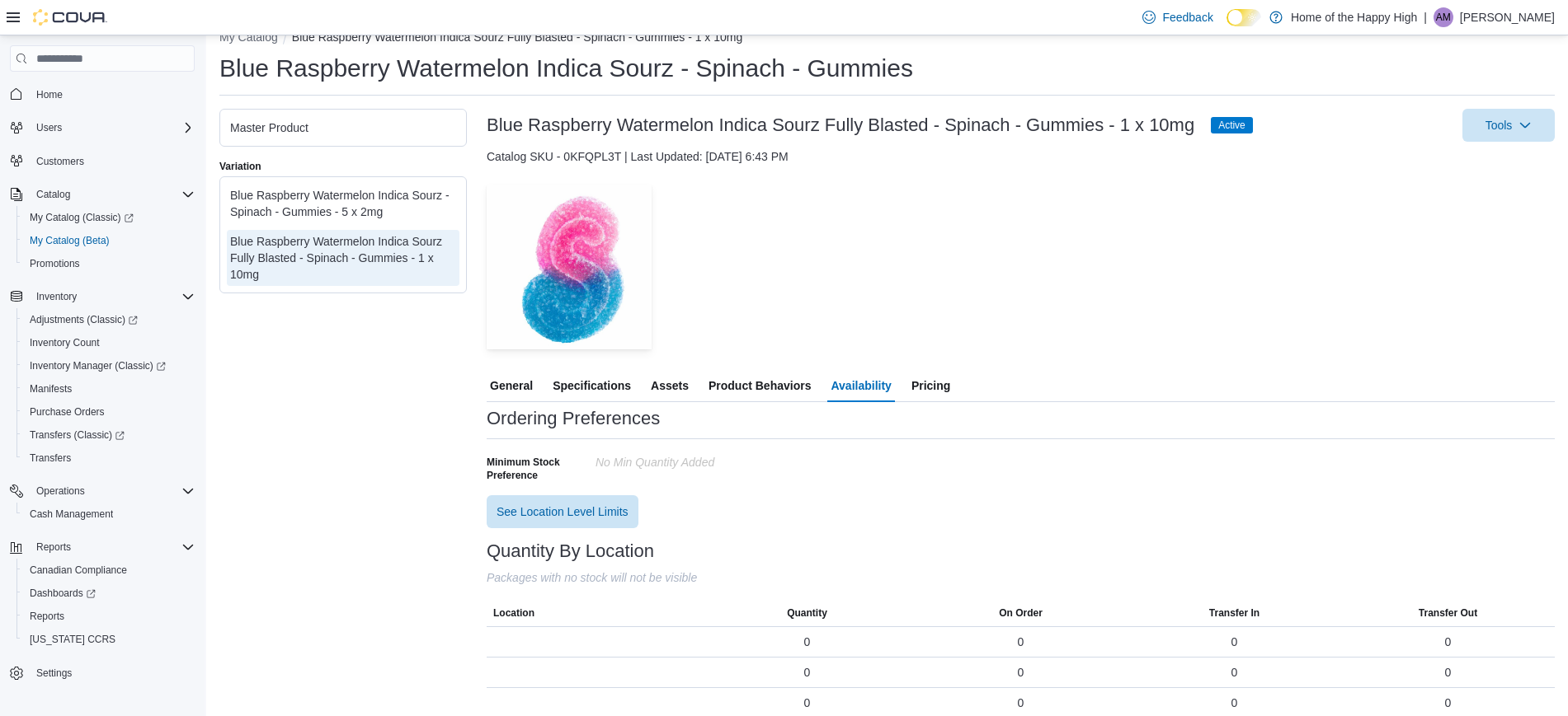
scroll to position [41, 0]
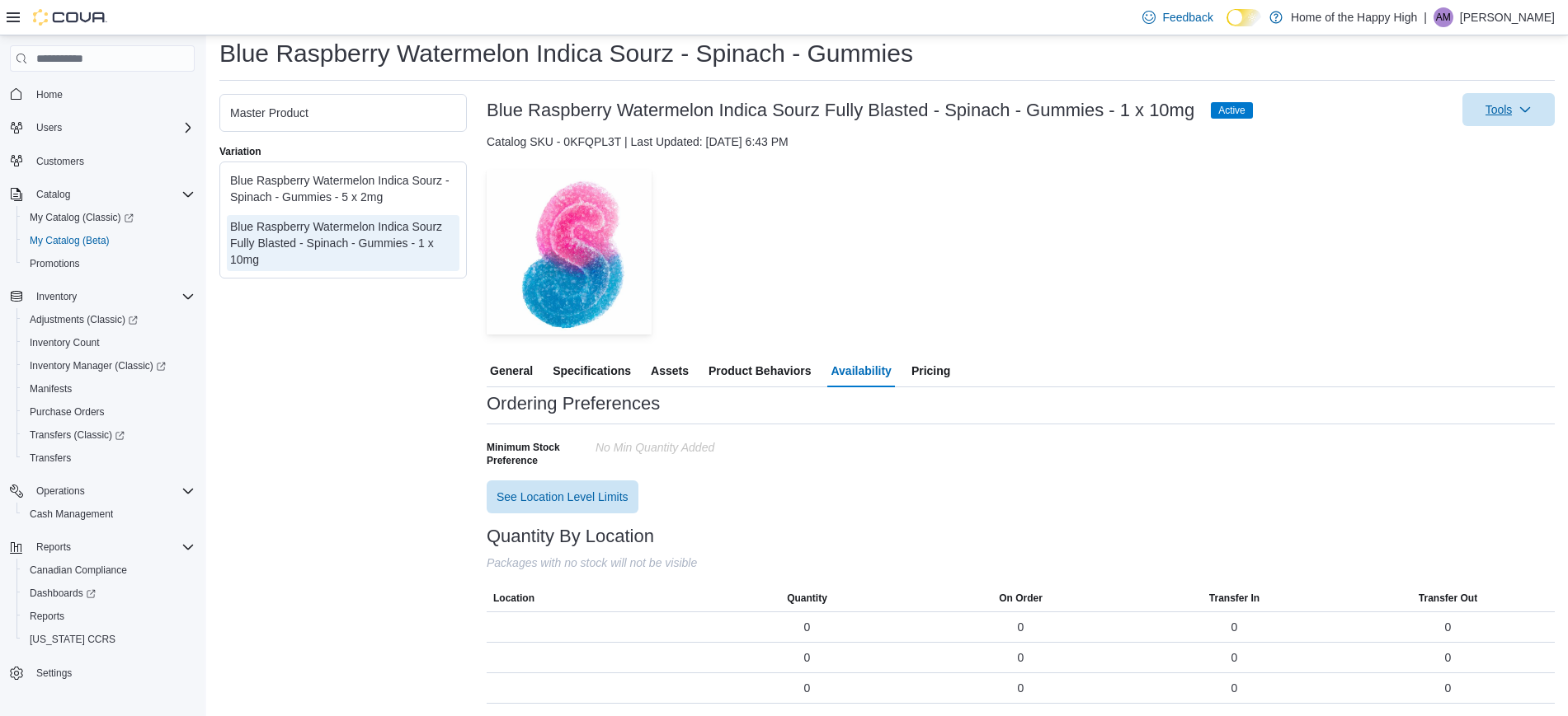
click at [1532, 105] on icon "button" at bounding box center [1525, 109] width 13 height 13
click at [1231, 225] on div "— Click to open this image in fullscreen mode" at bounding box center [1020, 251] width 1068 height 165
